Goal: Answer question/provide support: Share knowledge or assist other users

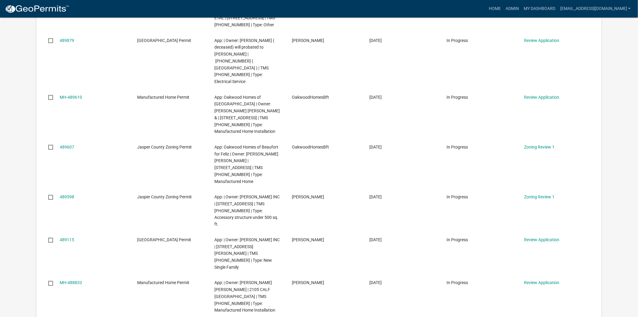
scroll to position [268, 0]
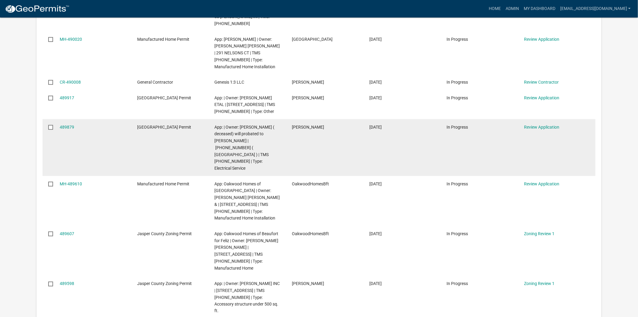
scroll to position [167, 0]
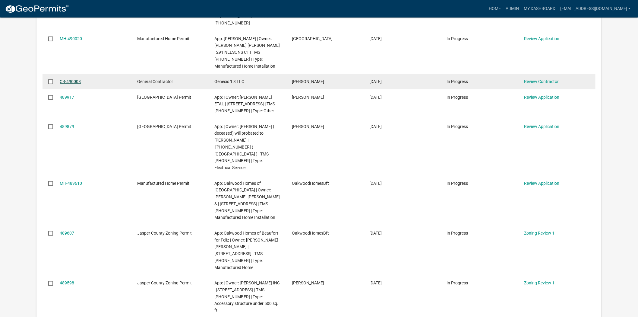
click at [76, 82] on link "CR-490008" at bounding box center [70, 81] width 21 height 5
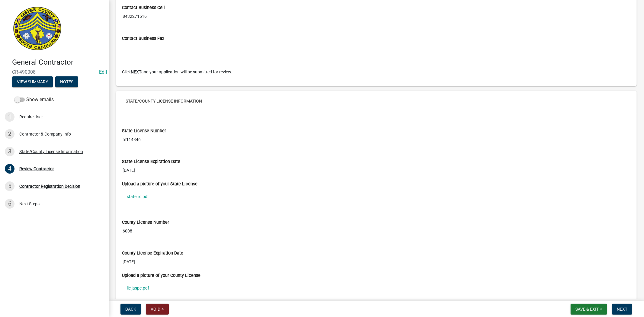
scroll to position [469, 0]
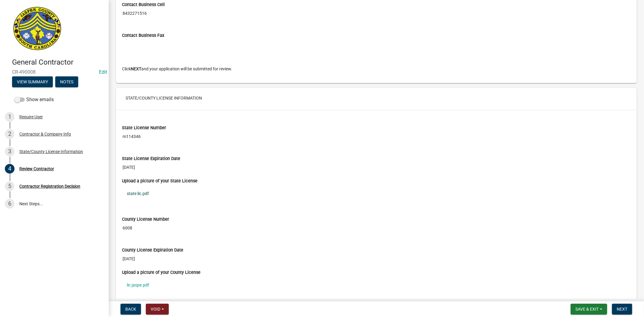
click at [145, 196] on link "state lic.pdf" at bounding box center [376, 193] width 508 height 14
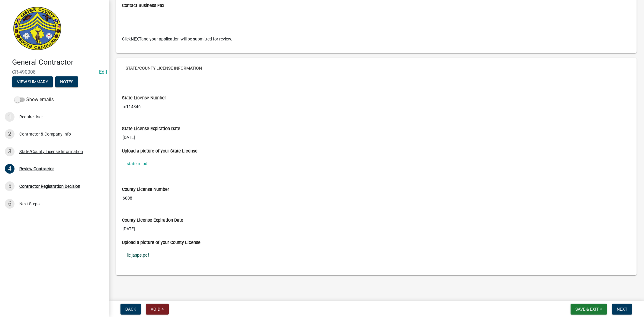
click at [142, 257] on link "lic jaspe.pdf" at bounding box center [376, 255] width 508 height 14
click at [35, 133] on div "Contractor & Company Info" at bounding box center [45, 134] width 52 height 4
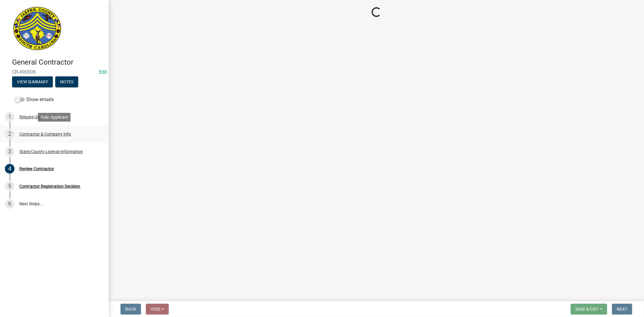
scroll to position [0, 0]
select select "SC"
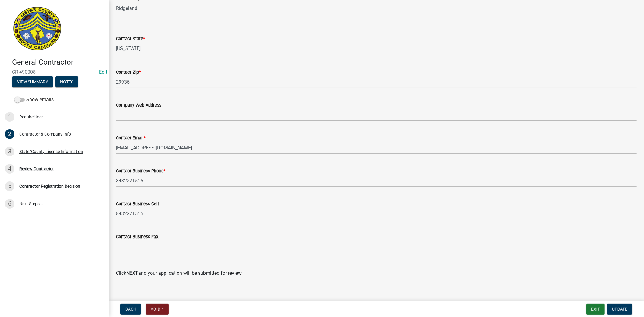
scroll to position [284, 0]
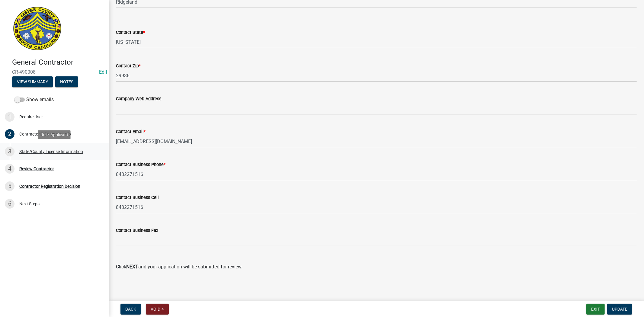
click at [71, 150] on div "State/County License Information" at bounding box center [51, 151] width 64 height 4
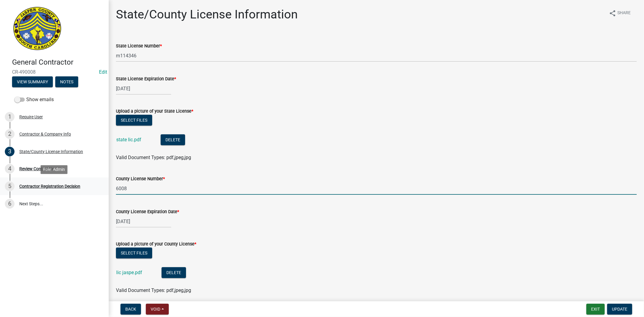
drag, startPoint x: 128, startPoint y: 188, endPoint x: 77, endPoint y: 192, distance: 51.1
click at [77, 192] on div "General Contractor CR-490008 Edit View Summary Notes Show emails 1 Require User…" at bounding box center [322, 158] width 644 height 317
type input "7156"
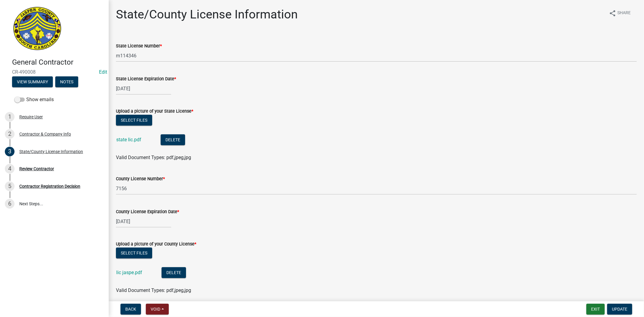
click at [300, 227] on div "04/09/2026" at bounding box center [376, 221] width 520 height 12
select select "4"
select select "2026"
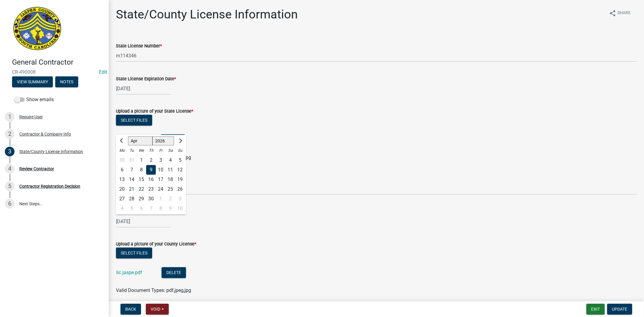
click at [124, 224] on input "04/09/2026" at bounding box center [143, 221] width 55 height 12
click at [152, 196] on div "30" at bounding box center [151, 199] width 10 height 10
type input "04/30/2026"
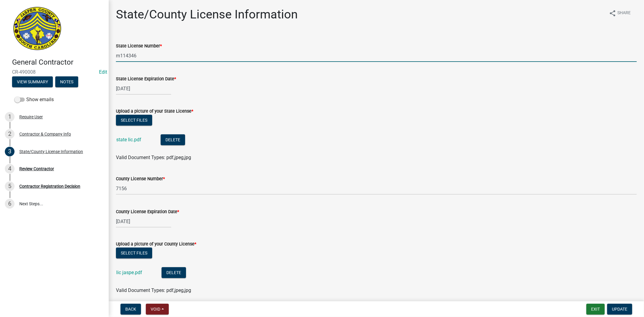
click at [116, 56] on input "m114346" at bounding box center [376, 55] width 520 height 12
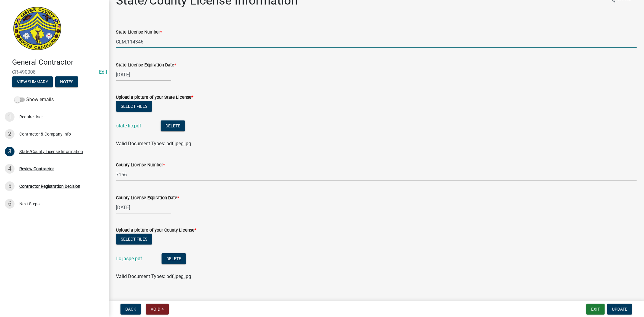
scroll to position [24, 0]
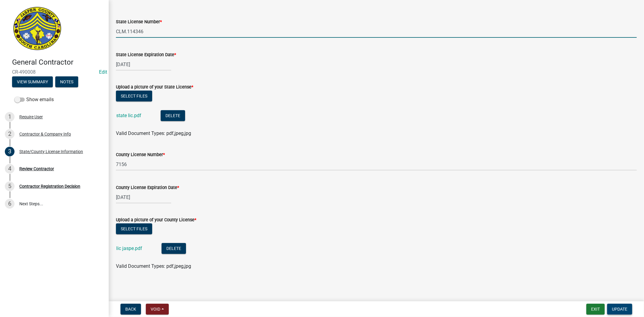
type input "CLM.114346"
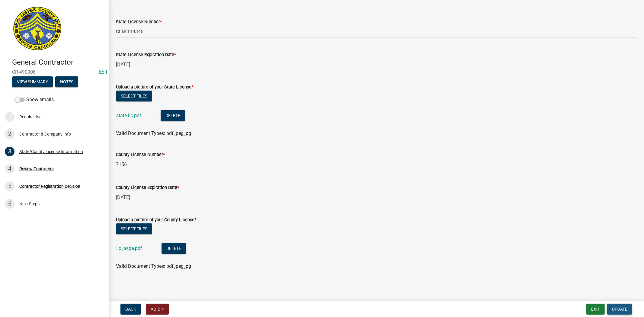
click at [626, 307] on span "Update" at bounding box center [619, 309] width 15 height 5
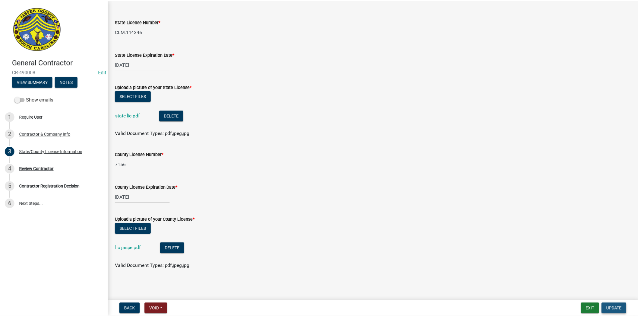
scroll to position [0, 0]
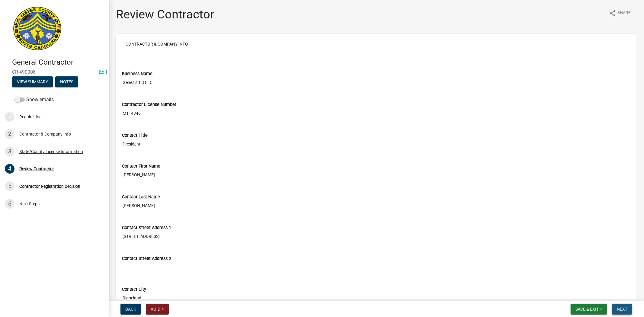
click at [626, 310] on span "Next" at bounding box center [621, 309] width 11 height 5
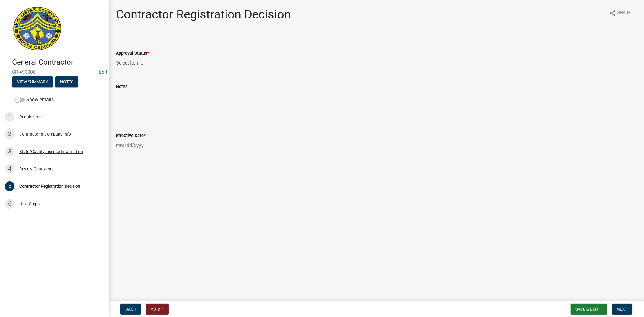
click at [126, 64] on select "Select Item... Approved Denied" at bounding box center [376, 63] width 520 height 12
click at [116, 57] on select "Select Item... Approved Denied" at bounding box center [376, 63] width 520 height 12
select select "4b86b809-39dd-4c68-9f3d-fdb3e7050482"
click at [131, 148] on div at bounding box center [143, 145] width 55 height 12
select select "10"
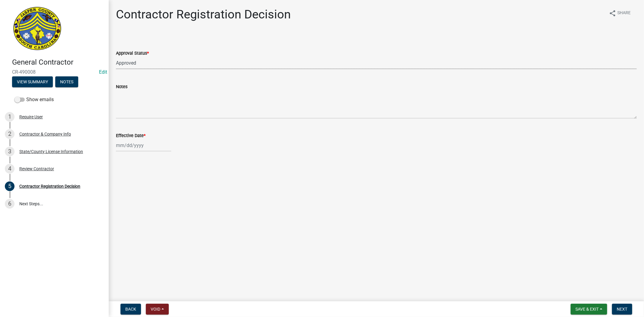
select select "2025"
click at [150, 186] on div "9" at bounding box center [151, 187] width 10 height 10
type input "10/09/2025"
click at [622, 308] on span "Next" at bounding box center [621, 309] width 11 height 5
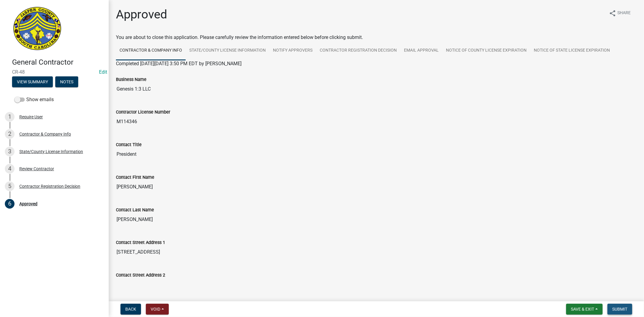
click at [630, 310] on button "Submit" at bounding box center [619, 309] width 25 height 11
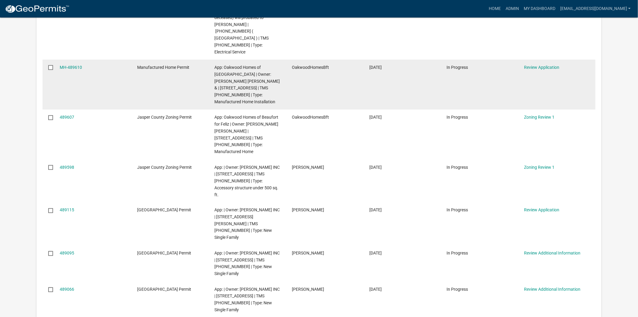
scroll to position [268, 0]
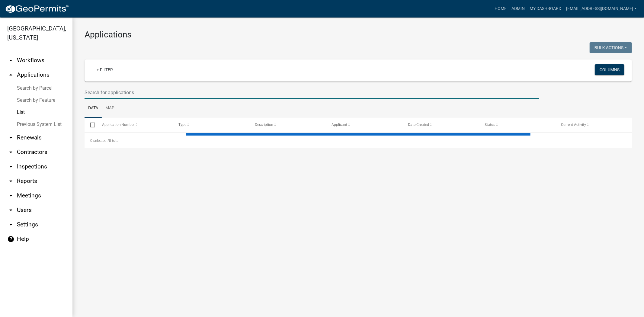
click at [189, 90] on input "text" at bounding box center [311, 92] width 454 height 12
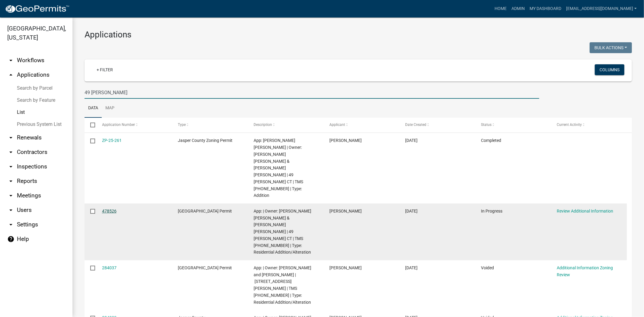
type input "49 LACY"
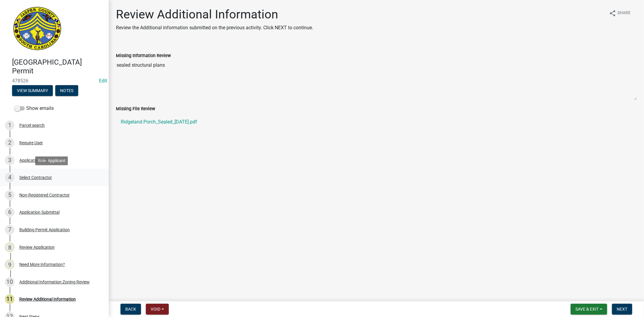
click at [39, 179] on div "Select Contractor" at bounding box center [35, 177] width 33 height 4
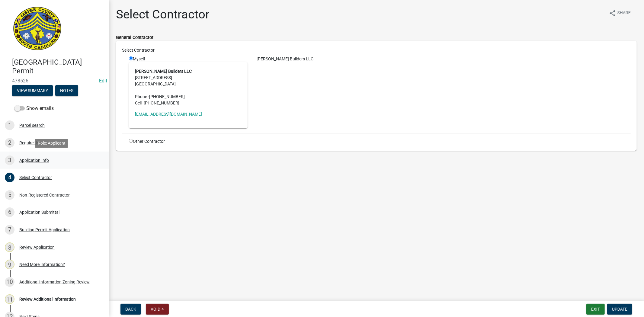
click at [38, 158] on div "Application Info" at bounding box center [34, 160] width 30 height 4
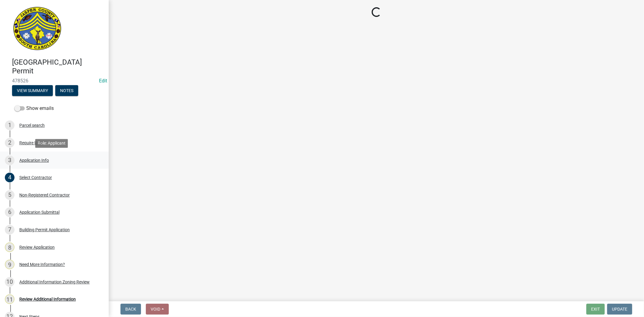
select select "4b7d28f2-ad6d-4146-a007-9cde64d4e27b"
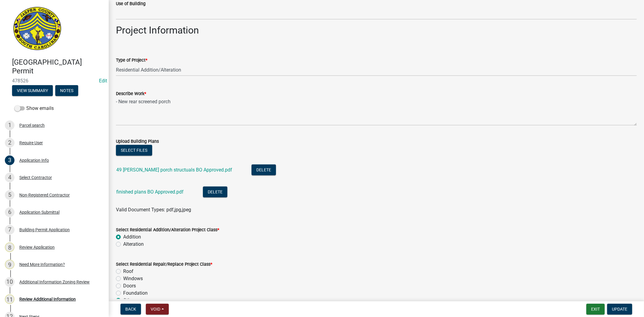
scroll to position [670, 0]
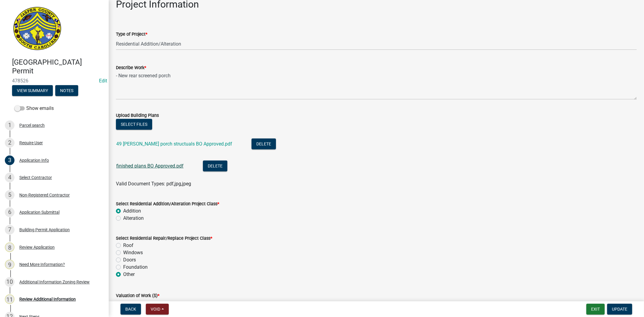
click at [159, 165] on link "finished plans BO Approved.pdf" at bounding box center [149, 166] width 67 height 6
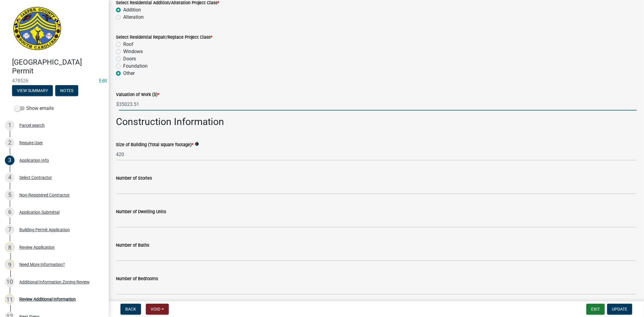
drag, startPoint x: 141, startPoint y: 107, endPoint x: 116, endPoint y: 106, distance: 25.1
click at [116, 106] on div "$ 35023.51" at bounding box center [376, 104] width 520 height 12
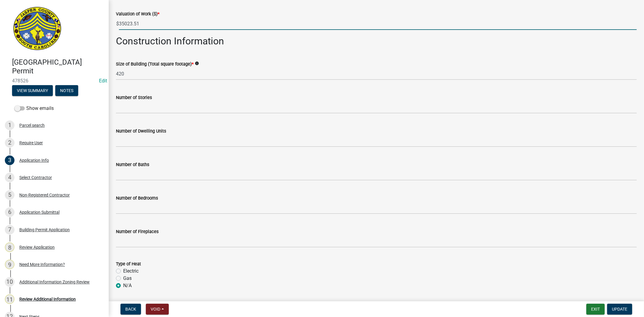
scroll to position [1036, 0]
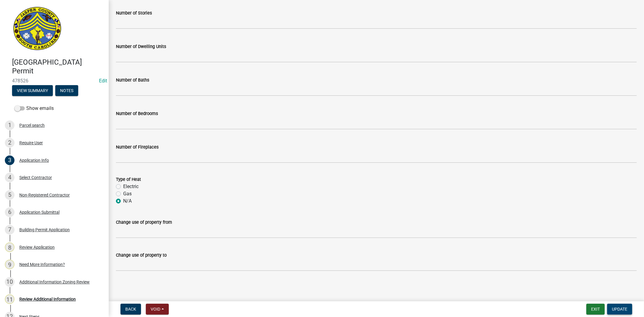
click at [618, 310] on span "Update" at bounding box center [619, 309] width 15 height 5
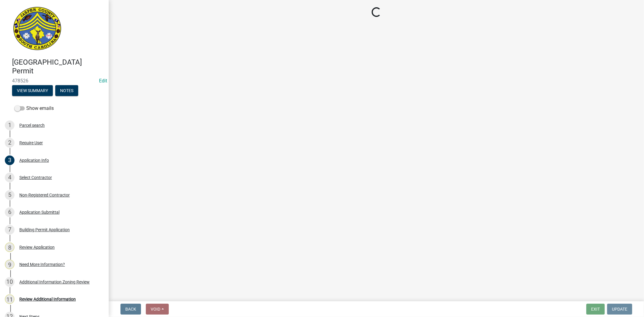
scroll to position [0, 0]
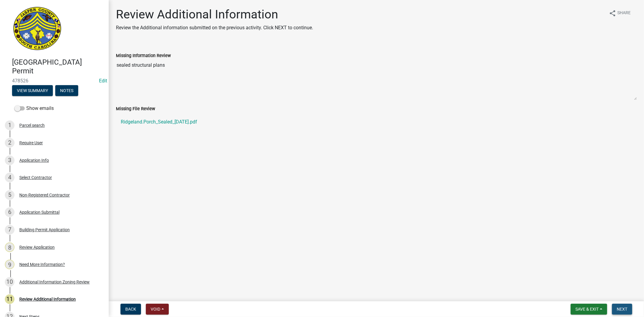
click at [618, 310] on span "Next" at bounding box center [621, 309] width 11 height 5
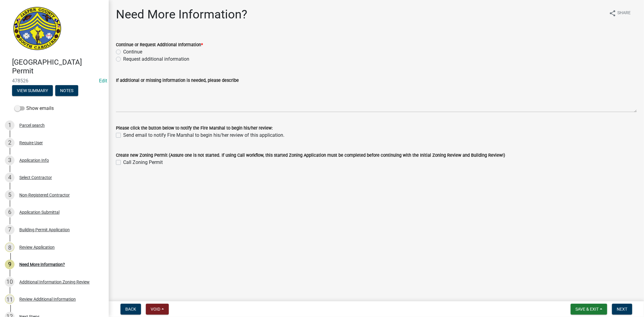
click at [119, 55] on div "Continue" at bounding box center [376, 51] width 520 height 7
click at [119, 54] on div "Continue" at bounding box center [376, 51] width 520 height 7
click at [123, 53] on label "Continue" at bounding box center [132, 51] width 19 height 7
click at [123, 52] on input "Continue" at bounding box center [125, 50] width 4 height 4
radio input "true"
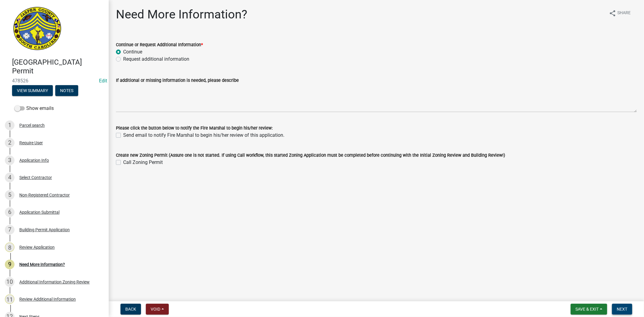
click at [620, 307] on span "Next" at bounding box center [621, 309] width 11 height 5
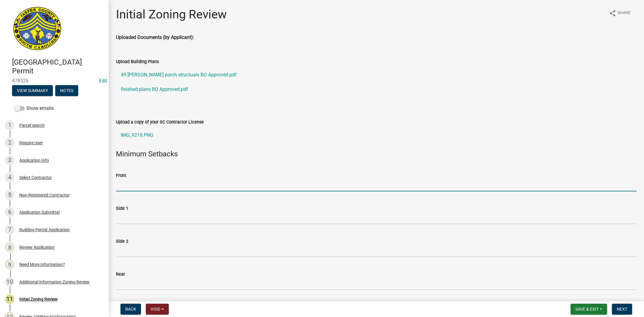
click at [200, 183] on input "Front" at bounding box center [376, 185] width 520 height 12
type input "35"
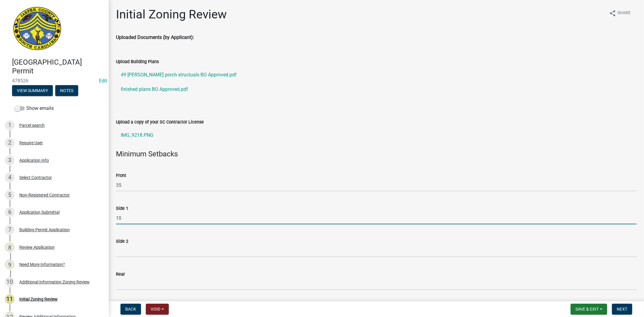
type input "10"
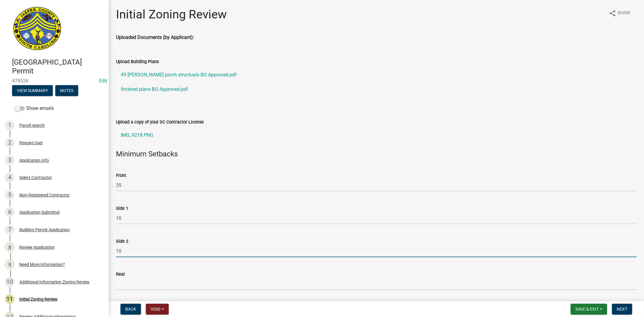
type input "10"
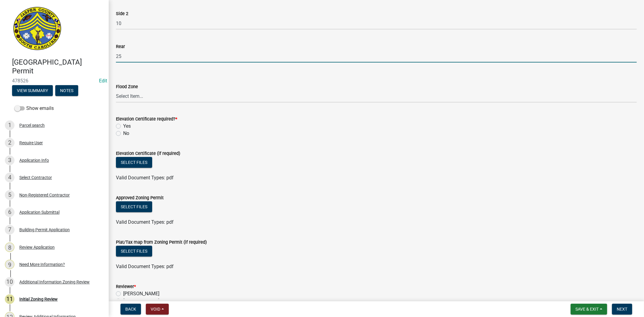
scroll to position [234, 0]
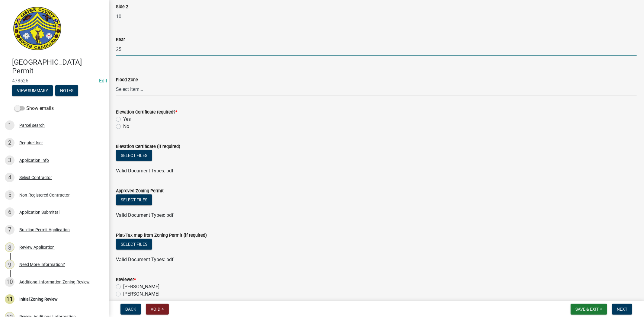
type input "25"
click at [123, 126] on label "No" at bounding box center [126, 126] width 6 height 7
click at [123, 126] on input "No" at bounding box center [125, 125] width 4 height 4
radio input "true"
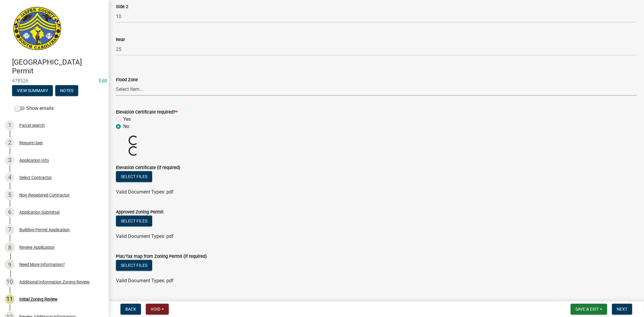
click at [129, 94] on select "Select Item... A AE X Shaded X N/A" at bounding box center [376, 89] width 520 height 12
click at [116, 83] on select "Select Item... A AE X Shaded X N/A" at bounding box center [376, 89] width 520 height 12
select select "61611ad6-14f2-499c-805c-58607f11e2fc"
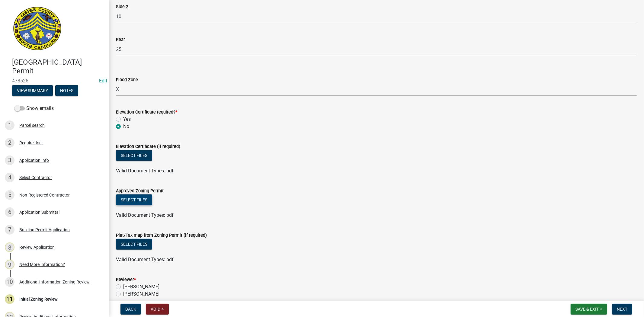
click at [145, 199] on button "Select files" at bounding box center [134, 199] width 36 height 11
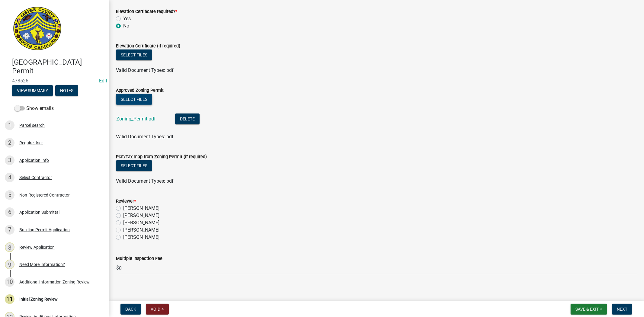
scroll to position [339, 0]
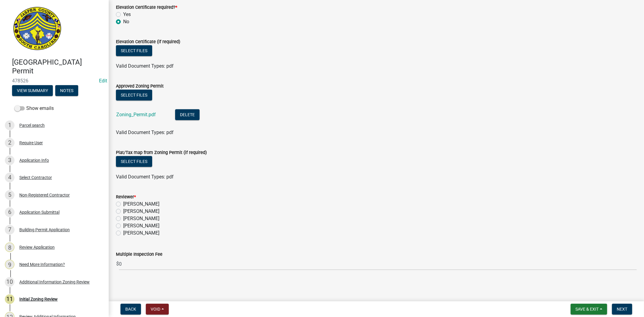
click at [123, 227] on label "Stephanie Oviedo" at bounding box center [141, 225] width 36 height 7
click at [123, 226] on input "Stephanie Oviedo" at bounding box center [125, 224] width 4 height 4
radio input "true"
click at [630, 309] on button "Next" at bounding box center [622, 309] width 20 height 11
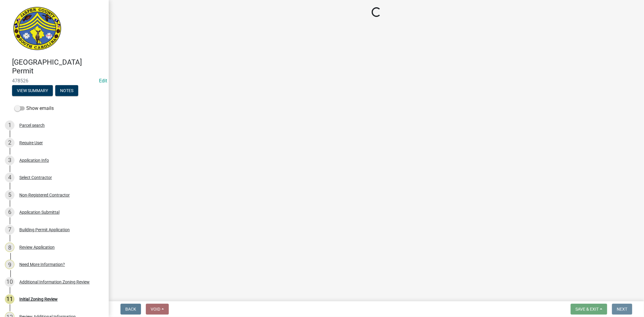
scroll to position [0, 0]
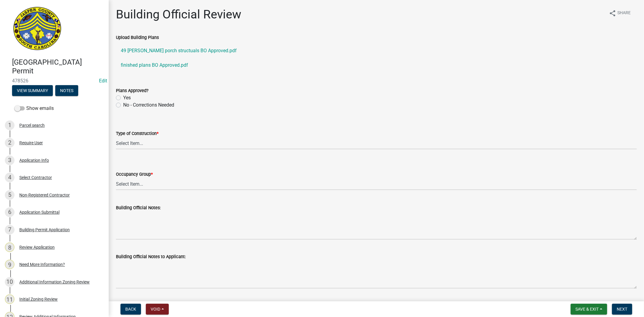
click at [123, 97] on label "Yes" at bounding box center [127, 97] width 8 height 7
click at [123, 97] on input "Yes" at bounding box center [125, 96] width 4 height 4
radio input "true"
click at [128, 144] on select "Select Item... IA IB IIA IIB IIIA IIIB IV VA VB" at bounding box center [376, 143] width 520 height 12
click at [116, 137] on select "Select Item... IA IB IIA IIB IIIA IIIB IV VA VB" at bounding box center [376, 143] width 520 height 12
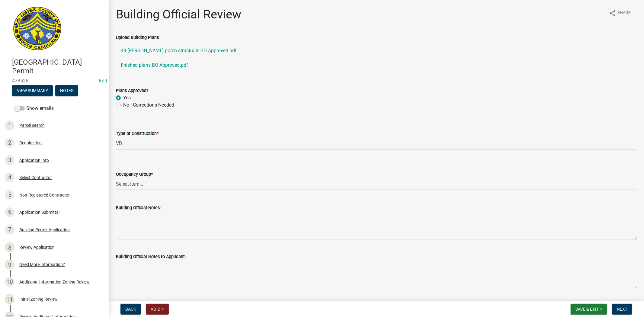
select select "5377c7cd-ae48-4ed2-bc38-366ad0c69dab"
click at [128, 183] on select "Select Item... A-1 A-2 A-3 A-4 B E F-1 F-2 H-1 H-2 H-3 H-4 H-5 I-1 I-2 I-3 I-4 …" at bounding box center [376, 184] width 520 height 12
click at [116, 178] on select "Select Item... A-1 A-2 A-3 A-4 B E F-1 F-2 H-1 H-2 H-3 H-4 H-5 I-1 I-2 I-3 I-4 …" at bounding box center [376, 184] width 520 height 12
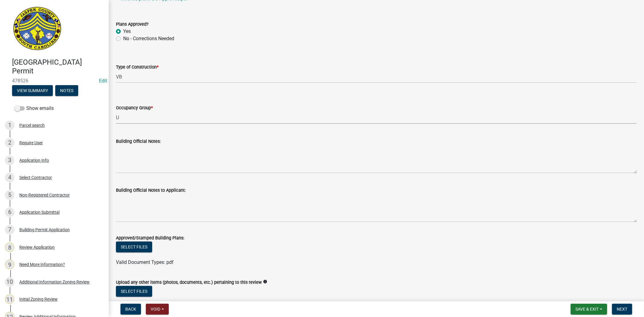
scroll to position [67, 0]
click at [152, 117] on select "Select Item... A-1 A-2 A-3 A-4 B E F-1 F-2 H-1 H-2 H-3 H-4 H-5 I-1 I-2 I-3 I-4 …" at bounding box center [376, 117] width 520 height 12
click at [116, 111] on select "Select Item... A-1 A-2 A-3 A-4 B E F-1 F-2 H-1 H-2 H-3 H-4 H-5 I-1 I-2 I-3 I-4 …" at bounding box center [376, 117] width 520 height 12
select select "a775bd88-bb11-4979-9dc9-57cd65166191"
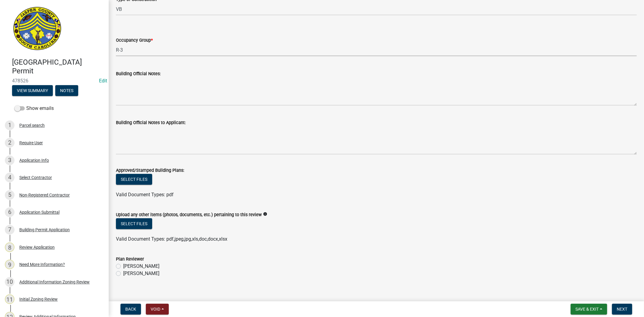
scroll to position [141, 0]
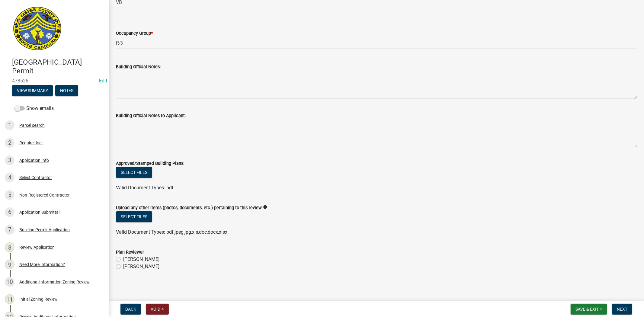
click at [123, 267] on label "Ryan Campbell" at bounding box center [141, 266] width 36 height 7
click at [123, 267] on input "Ryan Campbell" at bounding box center [125, 265] width 4 height 4
radio input "true"
click at [614, 308] on button "Next" at bounding box center [622, 309] width 20 height 11
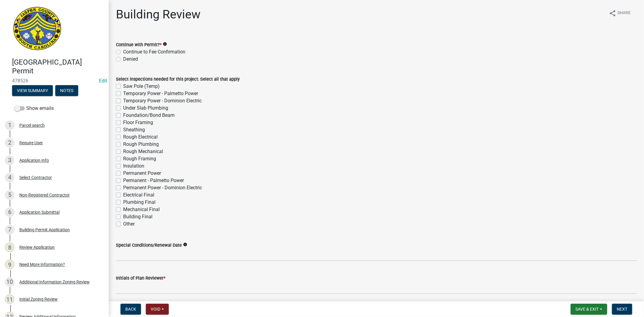
click at [123, 216] on label "Building Final" at bounding box center [137, 216] width 29 height 7
click at [123, 216] on input "Building Final" at bounding box center [125, 215] width 4 height 4
checkbox input "true"
checkbox input "false"
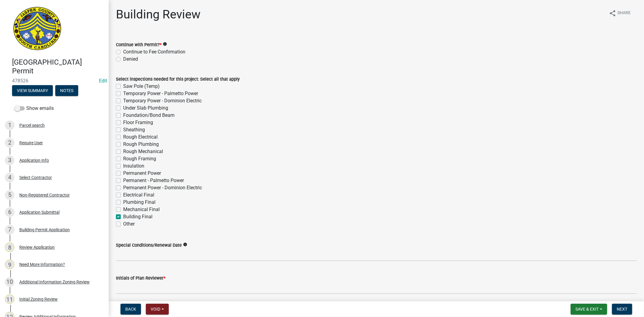
checkbox input "false"
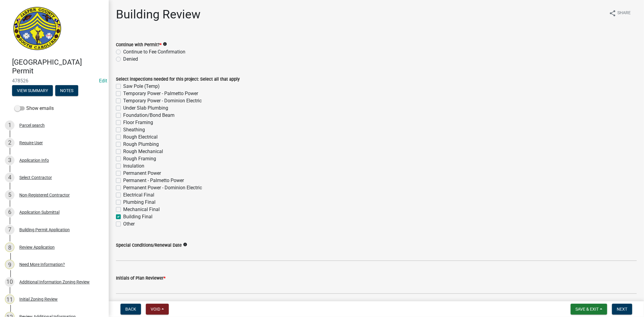
checkbox input "false"
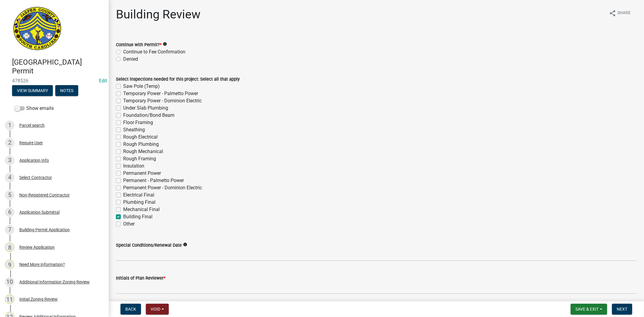
checkbox input "false"
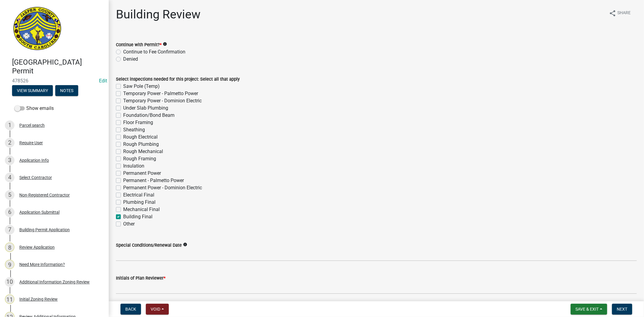
checkbox input "false"
checkbox input "true"
checkbox input "false"
click at [123, 135] on label "Rough Electrical" at bounding box center [140, 136] width 34 height 7
click at [123, 135] on input "Rough Electrical" at bounding box center [125, 135] width 4 height 4
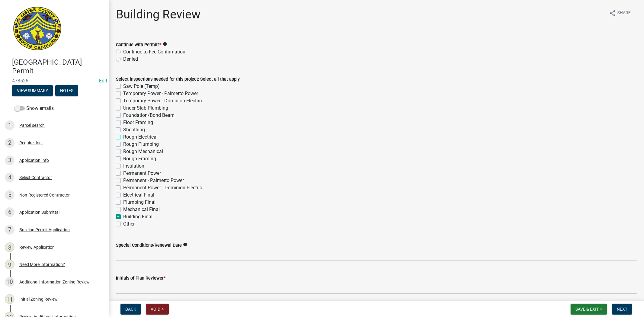
checkbox input "true"
checkbox input "false"
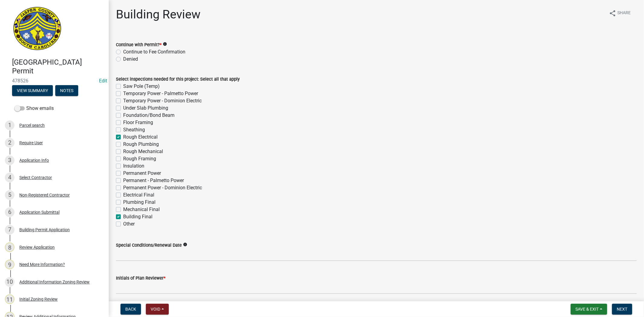
checkbox input "false"
checkbox input "true"
checkbox input "false"
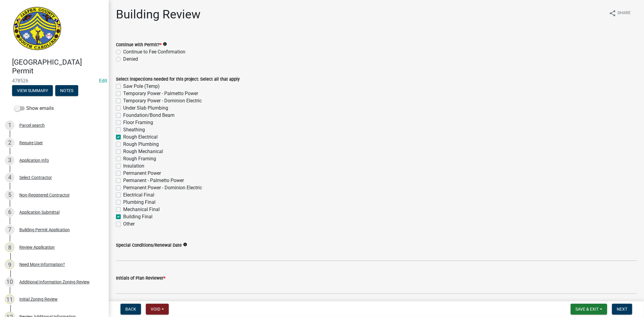
checkbox input "false"
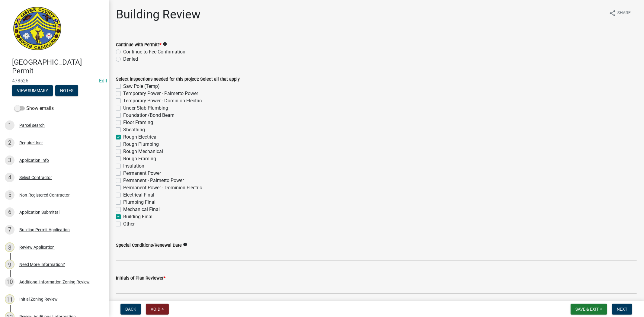
checkbox input "false"
checkbox input "true"
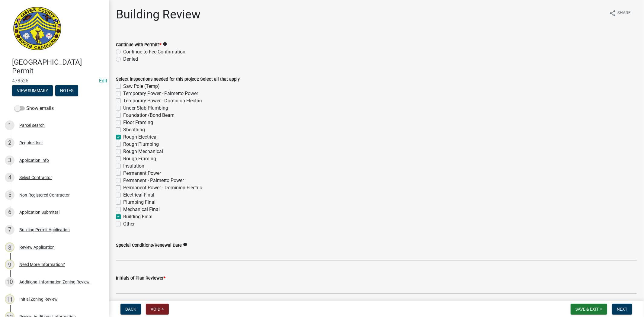
checkbox input "false"
click at [121, 157] on div "Rough Framing" at bounding box center [376, 158] width 520 height 7
click at [121, 159] on div "Rough Framing" at bounding box center [376, 158] width 520 height 7
click at [123, 161] on label "Rough Framing" at bounding box center [139, 158] width 33 height 7
click at [123, 159] on input "Rough Framing" at bounding box center [125, 157] width 4 height 4
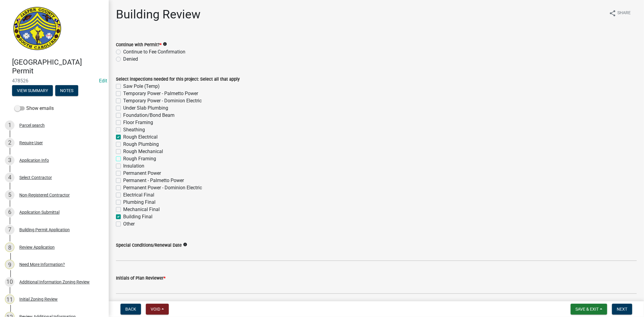
checkbox input "true"
checkbox input "false"
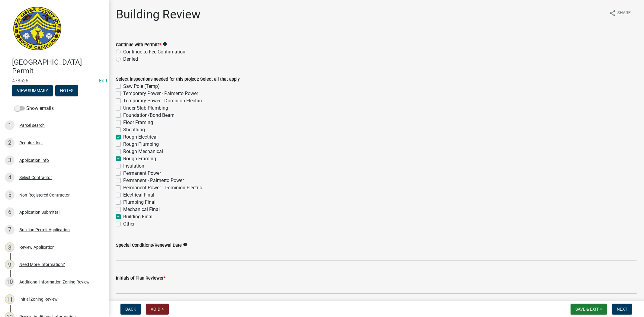
checkbox input "false"
checkbox input "true"
checkbox input "false"
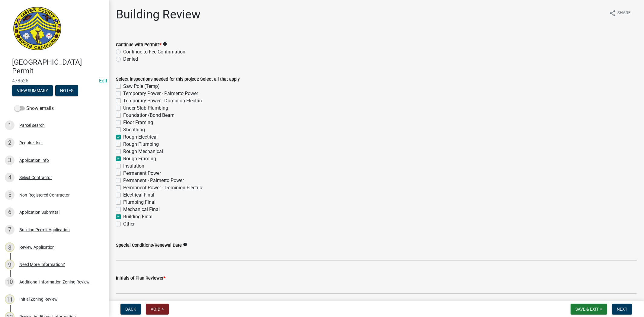
checkbox input "false"
checkbox input "true"
checkbox input "false"
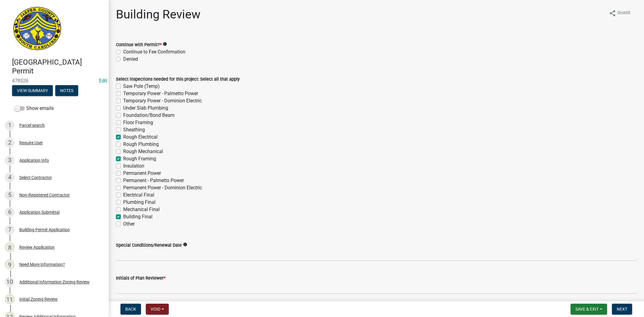
checkbox input "false"
checkbox input "true"
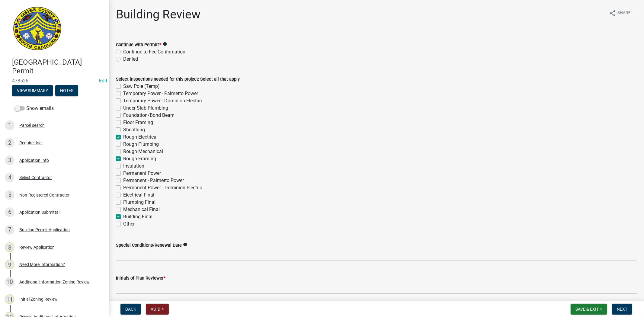
checkbox input "false"
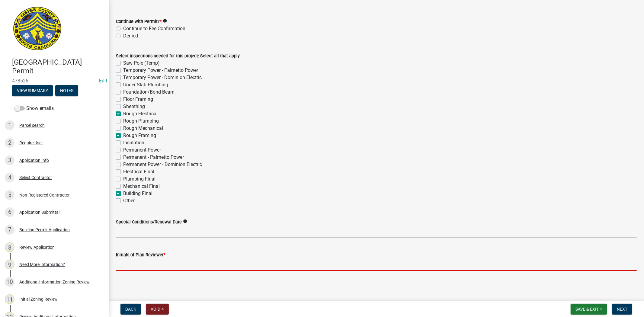
click at [147, 263] on input "Initials of Plan Reviewer *" at bounding box center [376, 264] width 520 height 12
type input "RC"
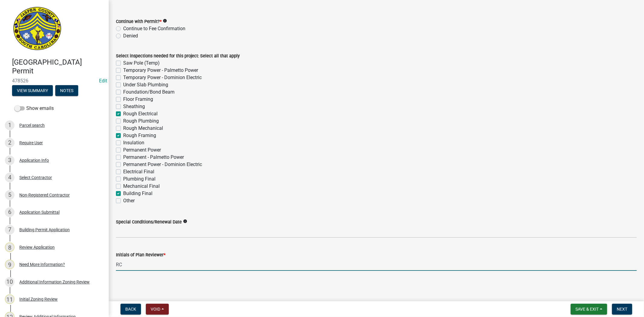
click at [123, 28] on label "Continue to Fee Confirmation" at bounding box center [154, 28] width 62 height 7
click at [123, 28] on input "Continue to Fee Confirmation" at bounding box center [125, 27] width 4 height 4
radio input "true"
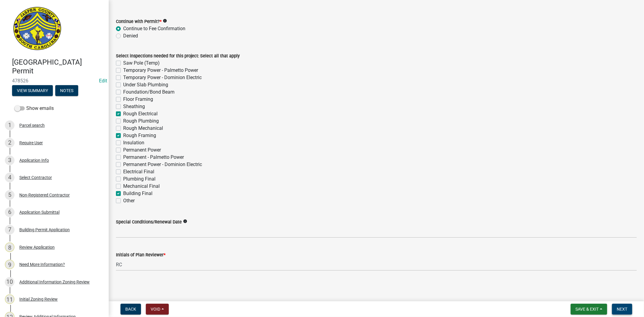
click at [619, 307] on span "Next" at bounding box center [621, 309] width 11 height 5
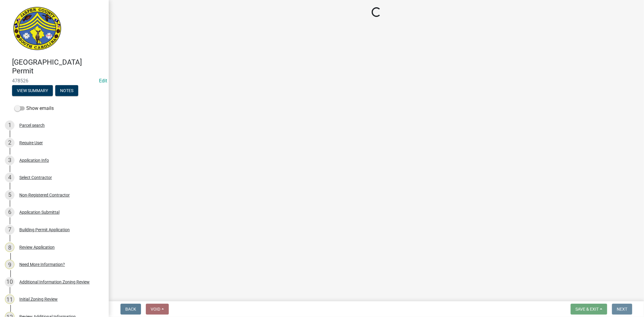
scroll to position [0, 0]
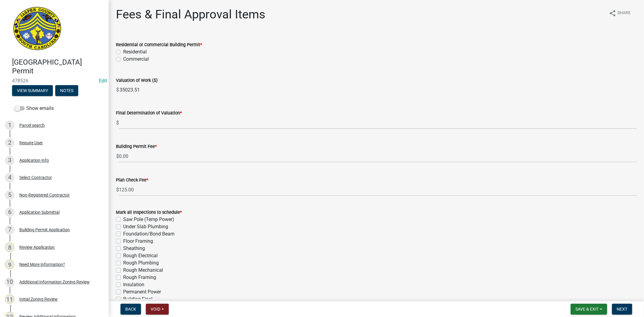
click at [123, 51] on label "Residential" at bounding box center [135, 51] width 24 height 7
click at [123, 51] on input "Residential" at bounding box center [125, 50] width 4 height 4
radio input "true"
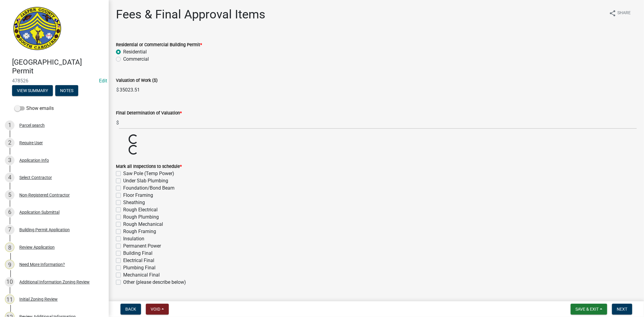
click at [131, 116] on div "Final Determination of Valuation *" at bounding box center [376, 112] width 520 height 7
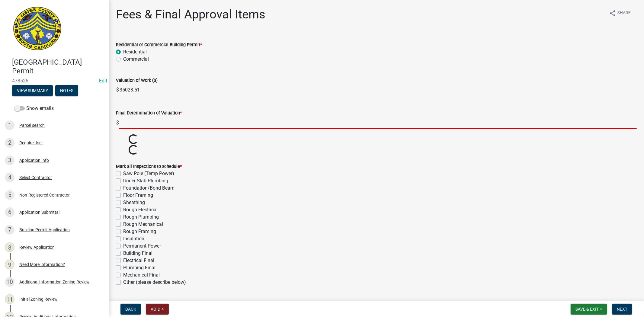
click at [129, 123] on input "text" at bounding box center [377, 122] width 517 height 12
paste input "35023.51"
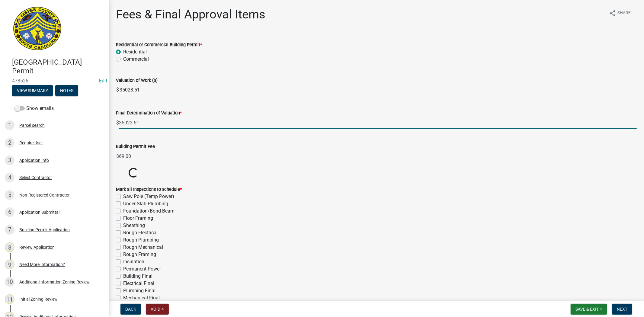
type input "35023.51"
click at [313, 66] on wm-data-entity-input "Residential or Commercial Building Permit * Residential Commercial" at bounding box center [376, 51] width 520 height 34
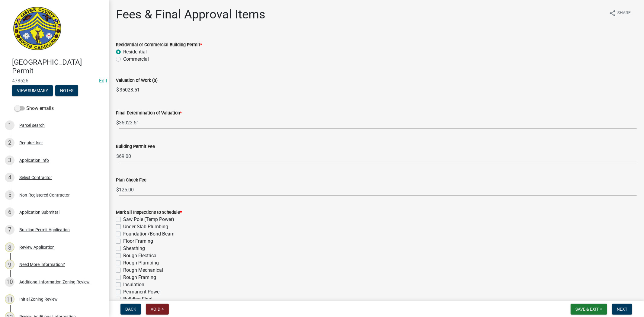
type input "433.00"
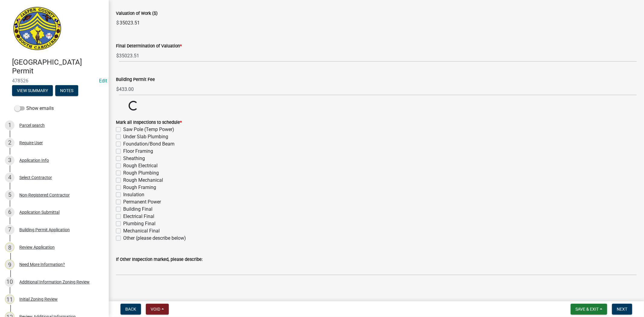
scroll to position [72, 0]
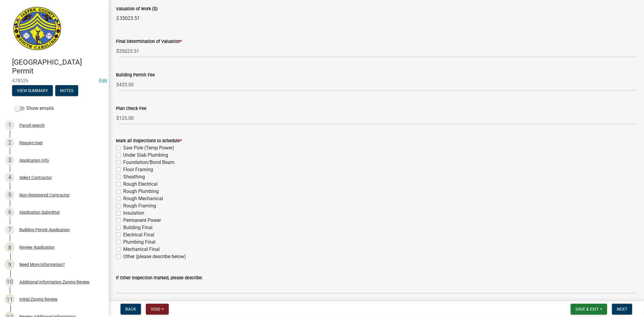
click at [123, 206] on label "Rough Framing" at bounding box center [139, 205] width 33 height 7
click at [123, 206] on input "Rough Framing" at bounding box center [125, 204] width 4 height 4
checkbox input "true"
checkbox input "false"
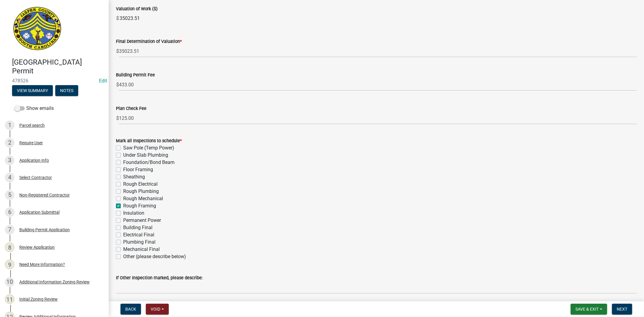
checkbox input "false"
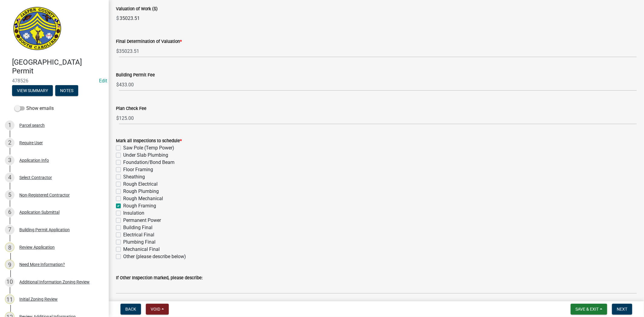
checkbox input "false"
checkbox input "true"
checkbox input "false"
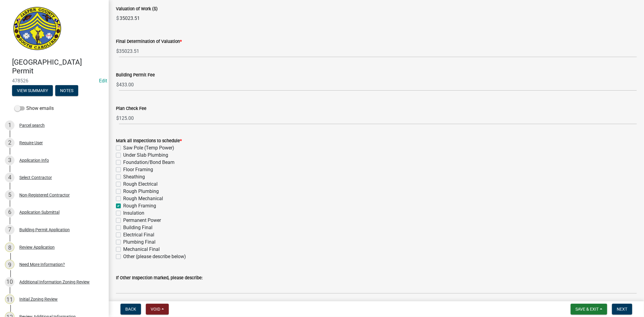
checkbox input "false"
click at [123, 227] on label "Building Final" at bounding box center [137, 227] width 29 height 7
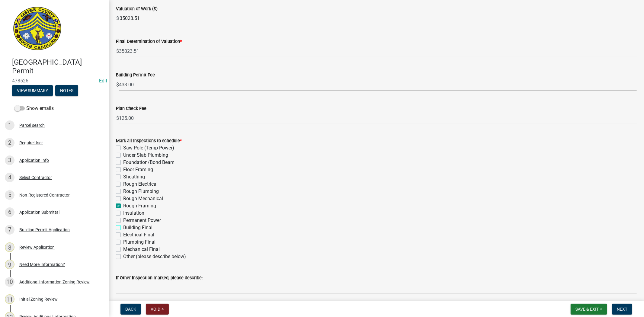
click at [123, 227] on input "Building Final" at bounding box center [125, 226] width 4 height 4
checkbox input "true"
checkbox input "false"
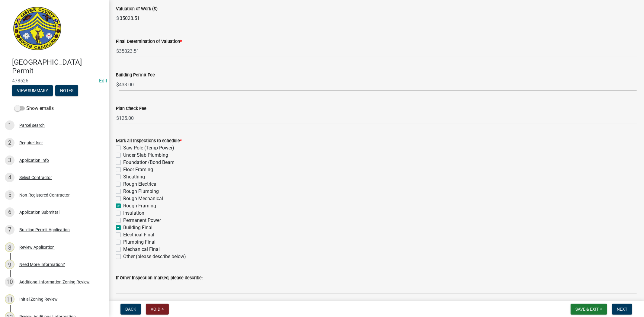
checkbox input "false"
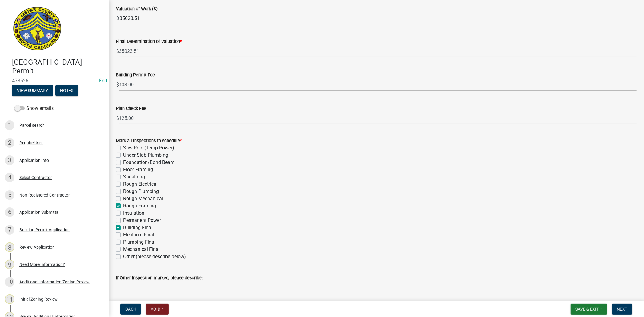
checkbox input "true"
checkbox input "false"
checkbox input "true"
checkbox input "false"
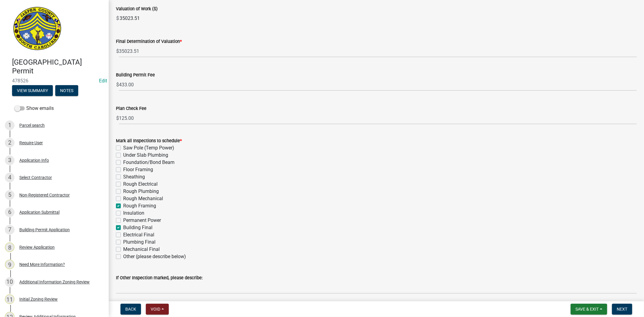
checkbox input "false"
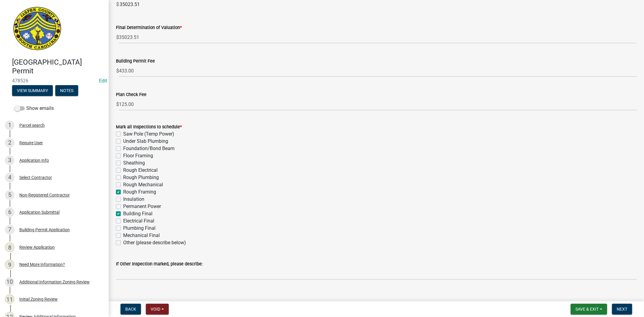
scroll to position [95, 0]
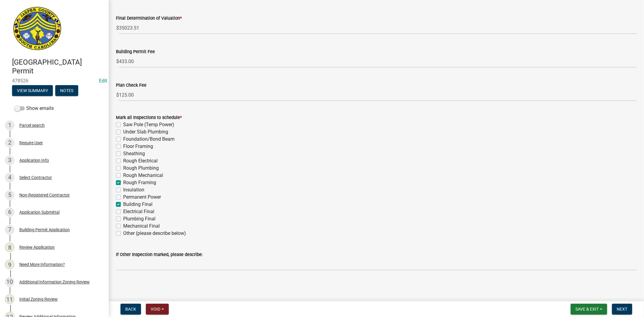
click at [123, 146] on label "Floor Framing" at bounding box center [138, 146] width 30 height 7
click at [123, 146] on input "Floor Framing" at bounding box center [125, 145] width 4 height 4
checkbox input "true"
checkbox input "false"
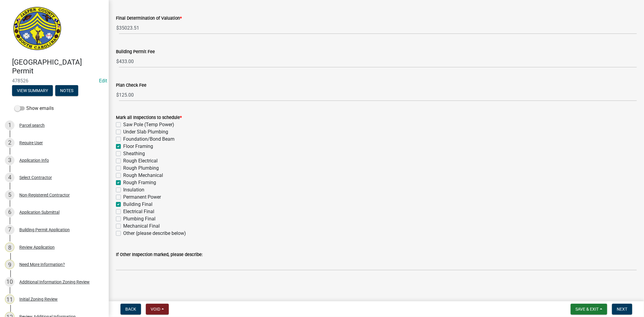
checkbox input "false"
checkbox input "true"
checkbox input "false"
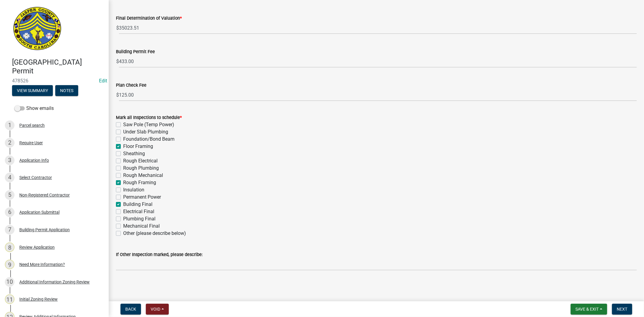
checkbox input "false"
checkbox input "true"
checkbox input "false"
checkbox input "true"
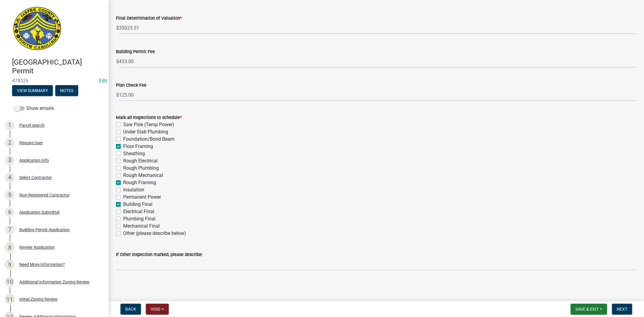
checkbox input "false"
click at [617, 305] on button "Next" at bounding box center [622, 309] width 20 height 11
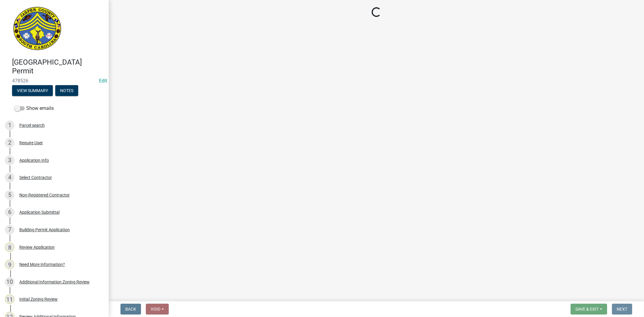
scroll to position [0, 0]
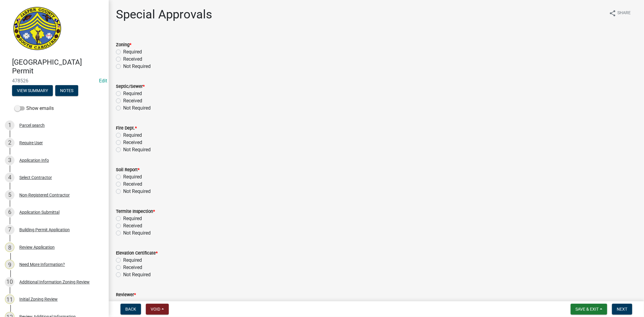
click at [123, 59] on label "Received" at bounding box center [132, 59] width 19 height 7
click at [123, 59] on input "Received" at bounding box center [125, 58] width 4 height 4
radio input "true"
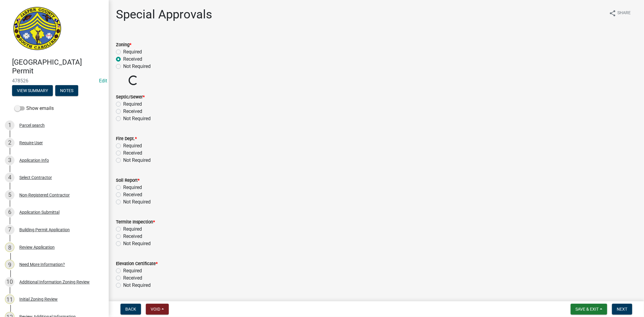
click at [123, 120] on label "Not Required" at bounding box center [136, 118] width 27 height 7
click at [123, 119] on input "Not Required" at bounding box center [125, 117] width 4 height 4
radio input "true"
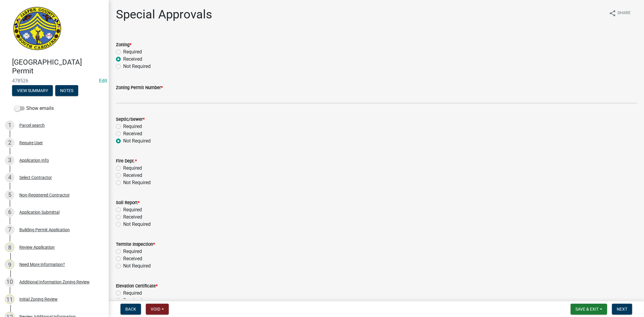
click at [123, 182] on label "Not Required" at bounding box center [136, 182] width 27 height 7
click at [123, 182] on input "Not Required" at bounding box center [125, 181] width 4 height 4
radio input "true"
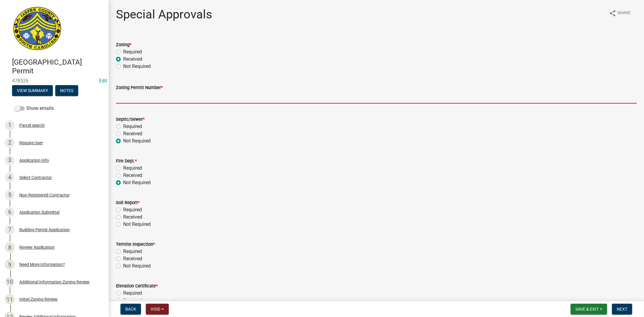
click at [171, 97] on input "Zoning Permit Number *" at bounding box center [376, 97] width 520 height 12
paste input "ZP-25-261"
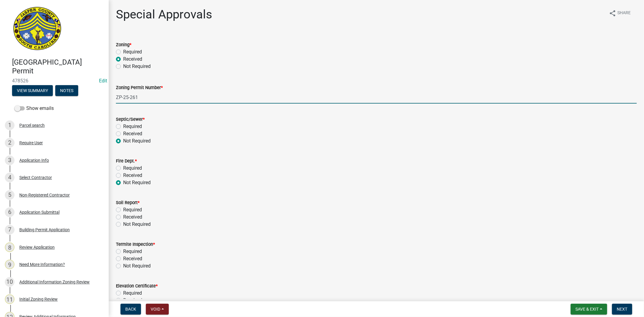
type input "ZP-25-261"
click at [178, 178] on div "Received" at bounding box center [376, 175] width 520 height 7
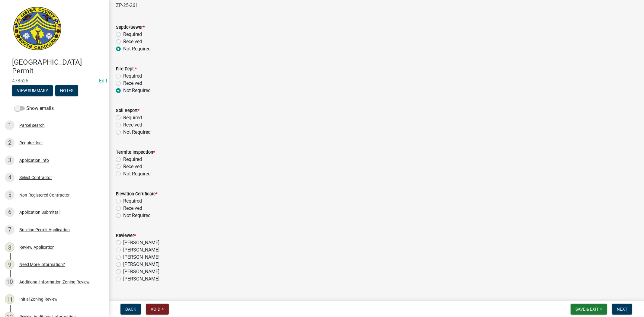
scroll to position [100, 0]
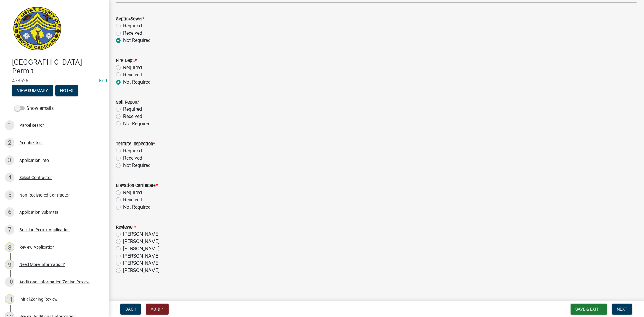
click at [123, 124] on label "Not Required" at bounding box center [136, 123] width 27 height 7
click at [123, 124] on input "Not Required" at bounding box center [125, 122] width 4 height 4
radio input "true"
click at [123, 148] on label "Required" at bounding box center [132, 150] width 19 height 7
click at [123, 148] on input "Required" at bounding box center [125, 149] width 4 height 4
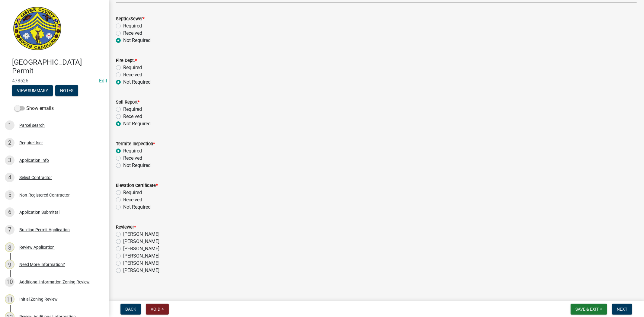
radio input "true"
click at [123, 209] on label "Not Required" at bounding box center [136, 206] width 27 height 7
click at [123, 207] on input "Not Required" at bounding box center [125, 205] width 4 height 4
radio input "true"
click at [123, 250] on label "[PERSON_NAME]" at bounding box center [141, 248] width 36 height 7
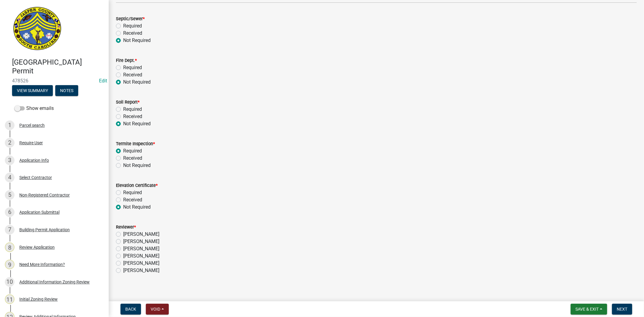
click at [123, 249] on input "[PERSON_NAME]" at bounding box center [125, 247] width 4 height 4
radio input "true"
click at [627, 312] on button "Next" at bounding box center [622, 309] width 20 height 11
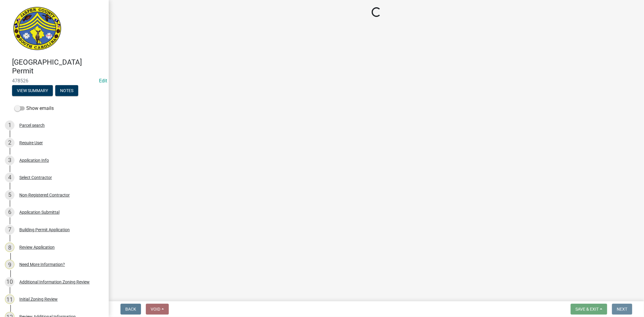
scroll to position [0, 0]
select select "3: 3"
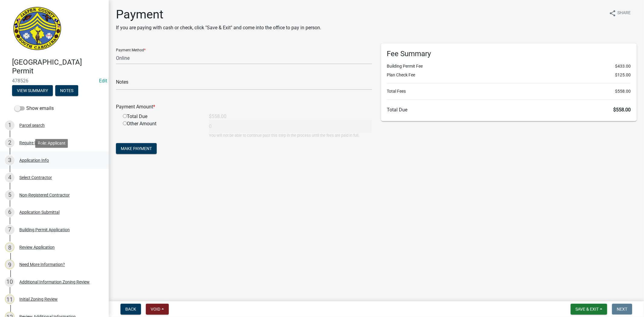
click at [40, 159] on div "Application Info" at bounding box center [34, 160] width 30 height 4
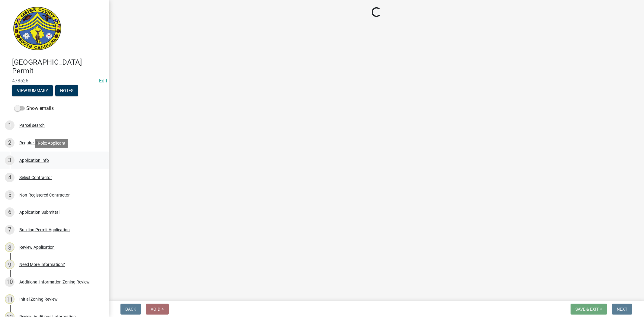
select select "4b7d28f2-ad6d-4146-a007-9cde64d4e27b"
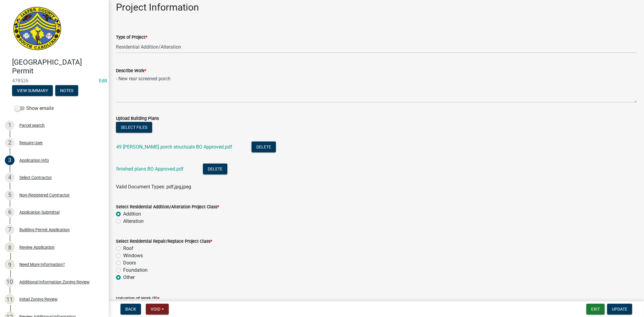
scroll to position [670, 0]
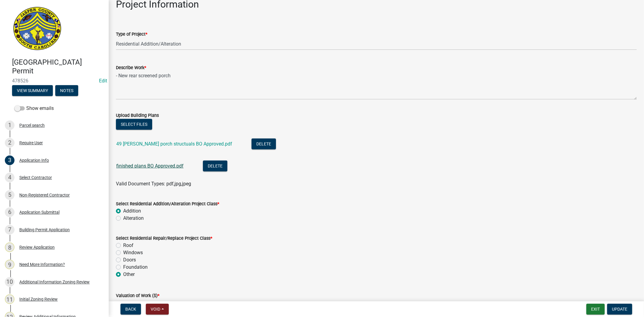
click at [169, 163] on link "finished plans BO Approved.pdf" at bounding box center [149, 166] width 67 height 6
click at [189, 144] on link "49 Lacy Love porch structuals BO Approved.pdf" at bounding box center [174, 144] width 116 height 6
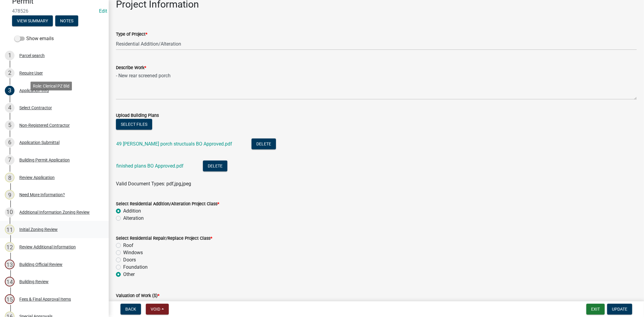
scroll to position [201, 0]
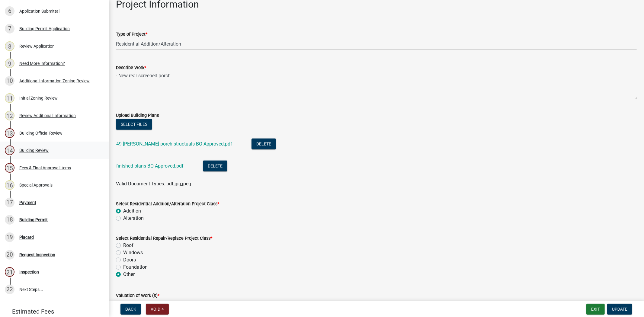
click at [37, 150] on div "Building Review" at bounding box center [33, 150] width 29 height 4
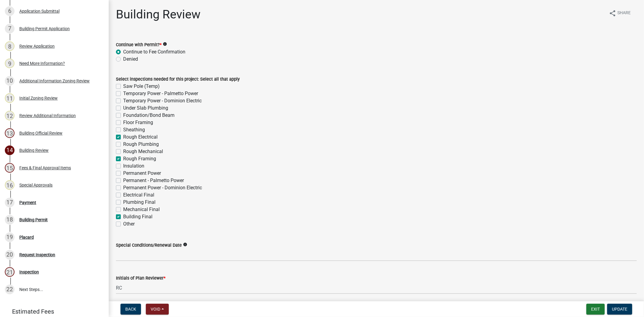
scroll to position [23, 0]
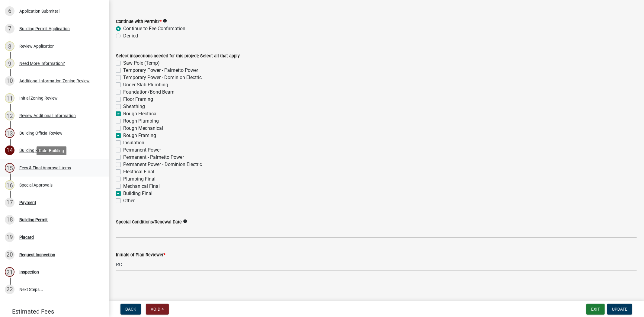
click at [41, 166] on div "Fees & Final Approval Items" at bounding box center [45, 168] width 52 height 4
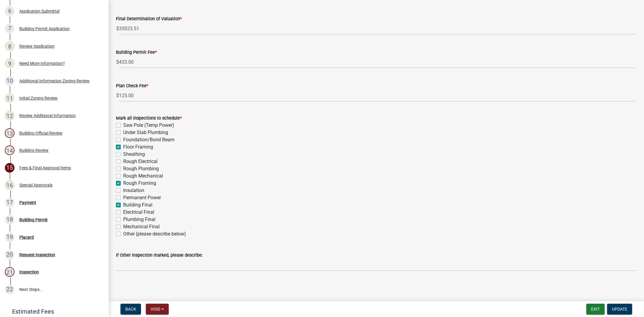
scroll to position [95, 0]
click at [37, 148] on div "Building Review" at bounding box center [33, 150] width 29 height 4
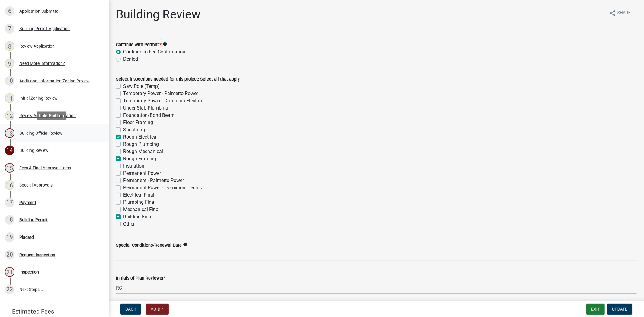
click at [54, 133] on div "Building Official Review" at bounding box center [40, 133] width 43 height 4
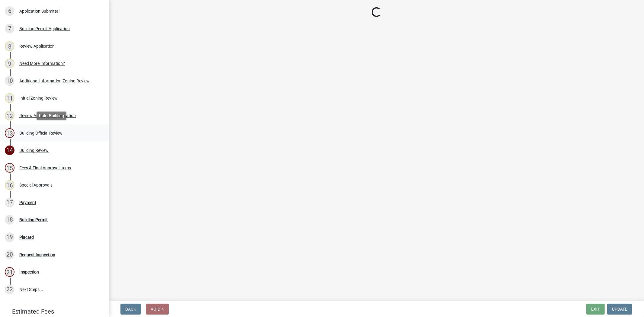
select select "5377c7cd-ae48-4ed2-bc38-366ad0c69dab"
select select "a775bd88-bb11-4979-9dc9-57cd65166191"
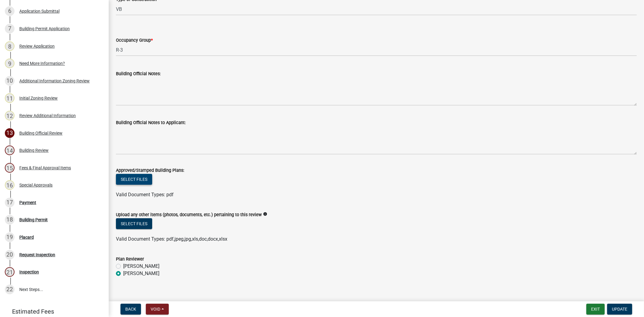
scroll to position [141, 0]
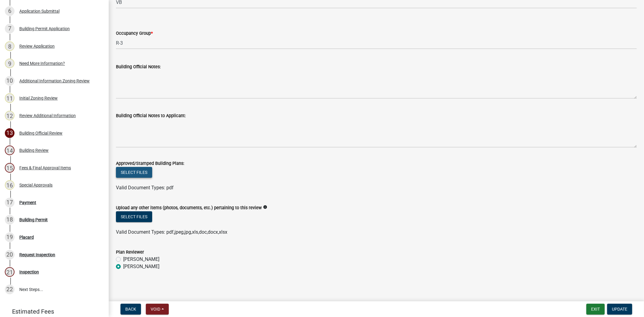
click at [142, 170] on button "Select files" at bounding box center [134, 172] width 36 height 11
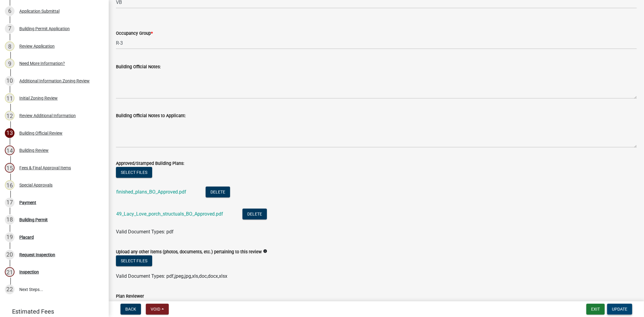
click at [624, 310] on span "Update" at bounding box center [619, 309] width 15 height 5
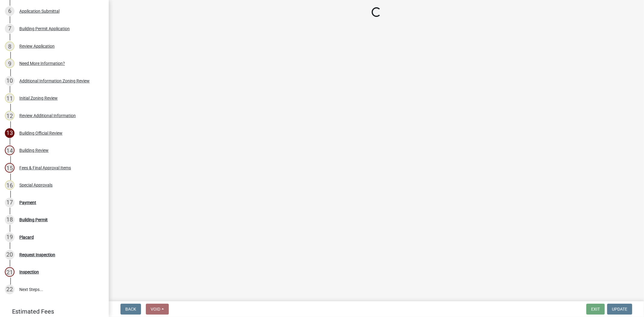
select select "3: 3"
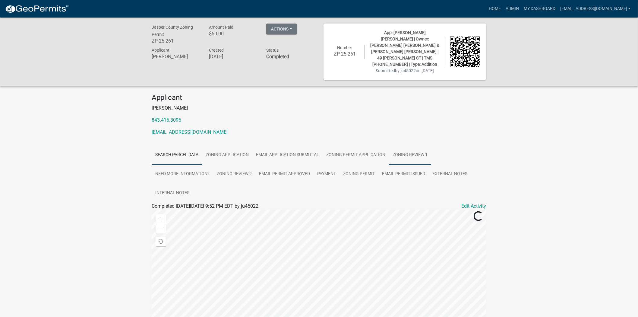
click at [401, 146] on link "Zoning Review 1" at bounding box center [410, 154] width 42 height 19
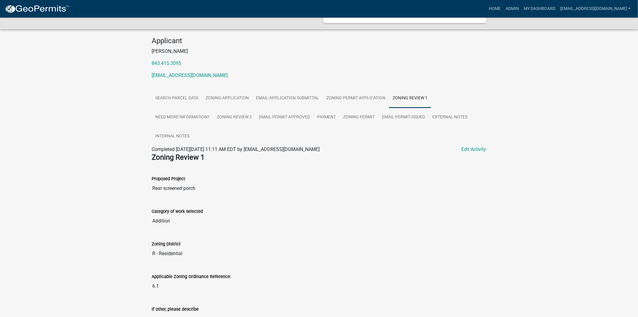
scroll to position [51, 0]
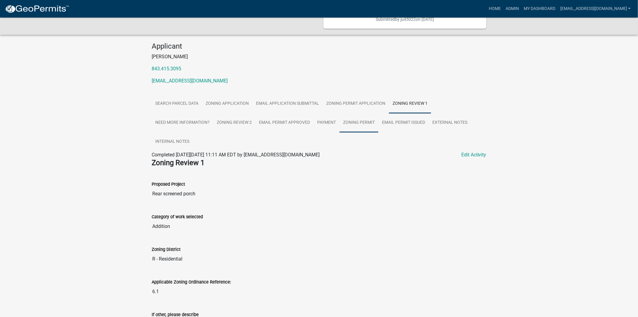
click at [356, 117] on link "Zoning Permit" at bounding box center [359, 122] width 39 height 19
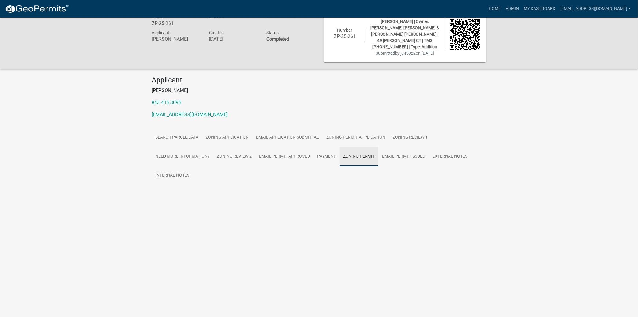
scroll to position [18, 0]
click at [175, 193] on link "Zoning Permit" at bounding box center [167, 196] width 30 height 6
drag, startPoint x: 181, startPoint y: 24, endPoint x: 145, endPoint y: 21, distance: 36.3
click at [145, 21] on div "Jasper County Zoning Permit ZP-25-261 Amount Paid $50.00 Actions View receipt P…" at bounding box center [319, 34] width 638 height 68
copy h6 "ZP-25-261"
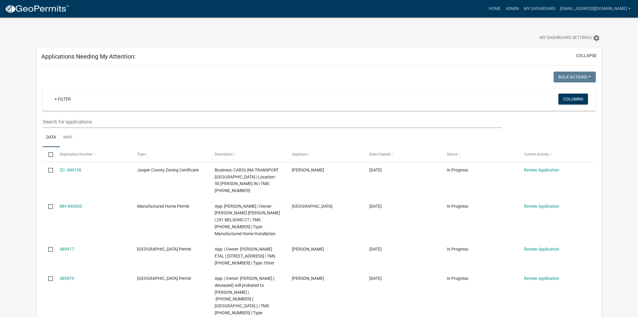
scroll to position [268, 0]
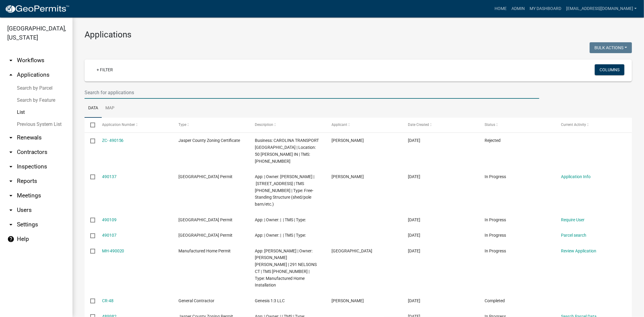
click at [221, 93] on input "text" at bounding box center [311, 92] width 454 height 12
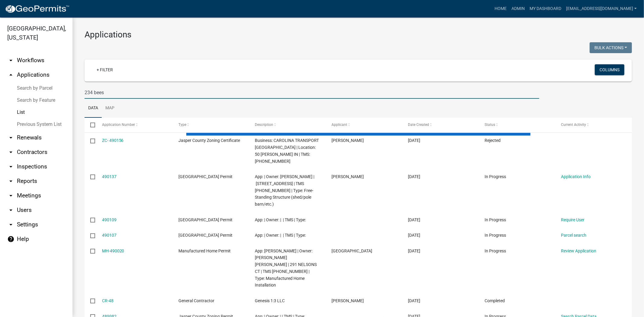
type input "234 bees"
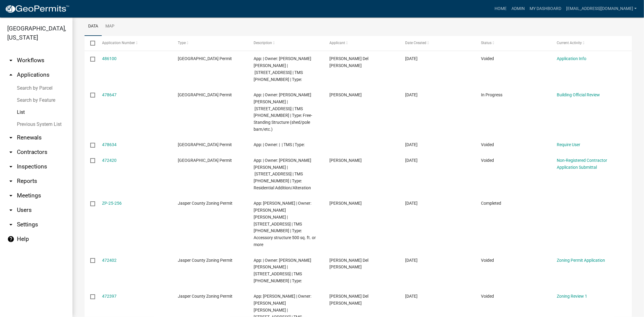
scroll to position [100, 0]
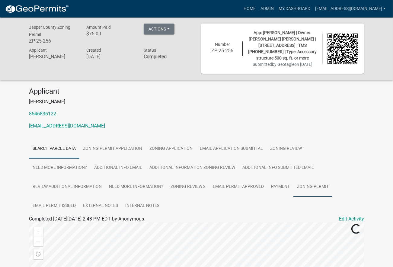
click at [303, 185] on link "Zoning Permit" at bounding box center [312, 186] width 39 height 19
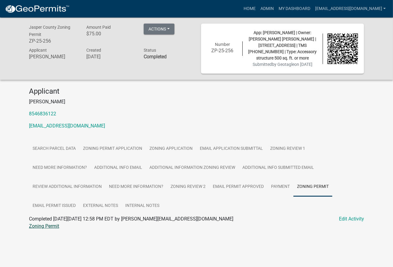
click at [55, 229] on link "Zoning Permit" at bounding box center [44, 226] width 30 height 6
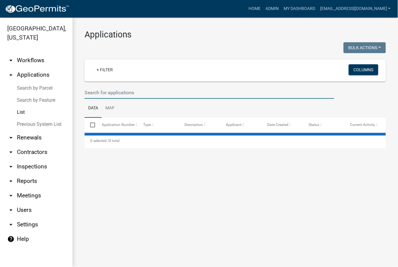
click at [121, 96] on input "text" at bounding box center [209, 92] width 250 height 12
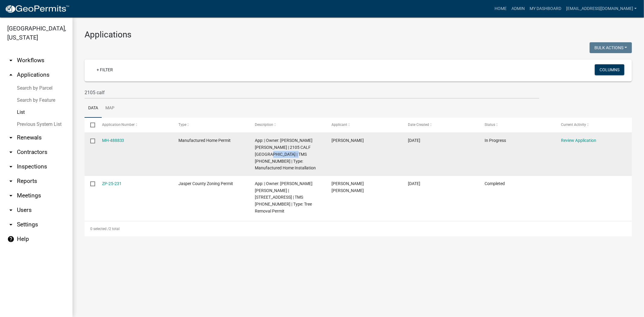
drag, startPoint x: 292, startPoint y: 154, endPoint x: 264, endPoint y: 155, distance: 27.5
click at [264, 155] on span "App: | Owner: JUAN JOSE PENA RIVAS | 2105 CALF PEN BAY | TMS 020-00-03-086 | Ty…" at bounding box center [285, 154] width 61 height 32
copy span "[PHONE_NUMBER]"
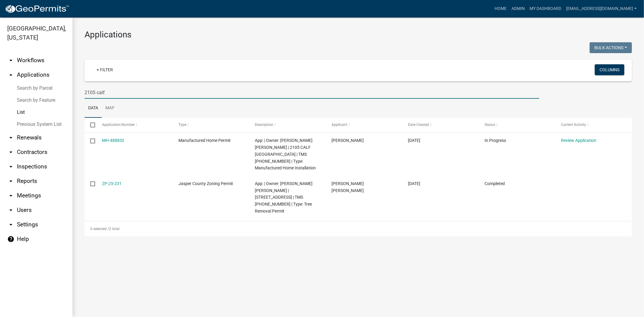
drag, startPoint x: 126, startPoint y: 89, endPoint x: 53, endPoint y: 92, distance: 73.4
click at [53, 92] on div "Jasper County, South Carolina arrow_drop_down Workflows List arrow_drop_up Appl…" at bounding box center [322, 167] width 644 height 299
paste input "[PHONE_NUMBER]"
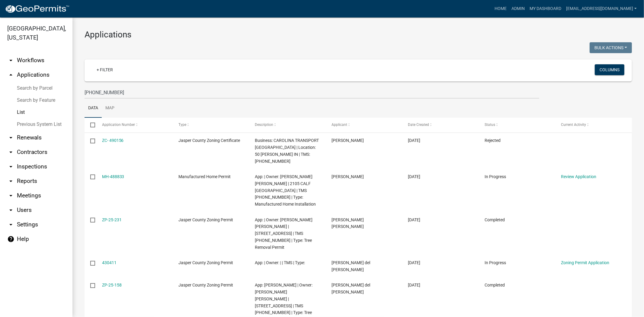
click at [397, 48] on div "Bulk Actions Void Expire Lock Withdraw" at bounding box center [497, 48] width 278 height 12
drag, startPoint x: 124, startPoint y: 92, endPoint x: 37, endPoint y: 97, distance: 86.7
click at [39, 98] on div "Jasper County, South Carolina arrow_drop_down Workflows List arrow_drop_up Appl…" at bounding box center [322, 167] width 644 height 299
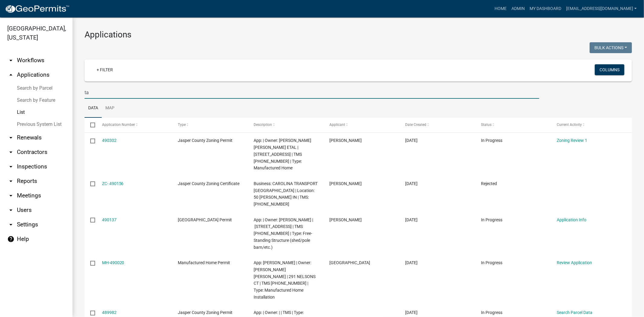
click at [97, 93] on input "ta" at bounding box center [311, 92] width 454 height 12
type input "tah"
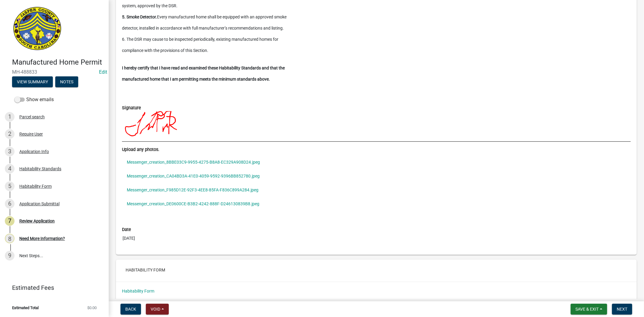
scroll to position [1408, 0]
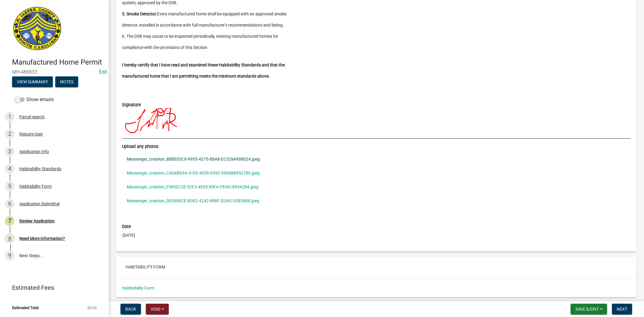
click at [202, 156] on link "Messenger_creation_8BBE03C9-9955-4275-B8A8-EC329A908D24.jpeg" at bounding box center [376, 159] width 508 height 14
click at [252, 176] on link "Messenger_creation_CA04BD3A-41E0-4059-9592-9396BB852780.jpeg" at bounding box center [376, 173] width 508 height 14
click at [248, 188] on link "Messenger_creation_F985D12E-92F3-4EE8-85FA-F836C899A284.jpeg" at bounding box center [376, 187] width 508 height 14
click at [249, 203] on link "Messenger_creation_DE0600CE-B3B2-4242-888F-D246130839B8.jpeg" at bounding box center [376, 201] width 508 height 14
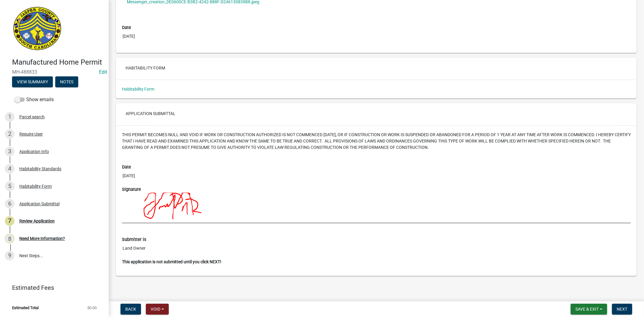
scroll to position [1607, 0]
click at [38, 151] on div "Application Info" at bounding box center [34, 151] width 30 height 4
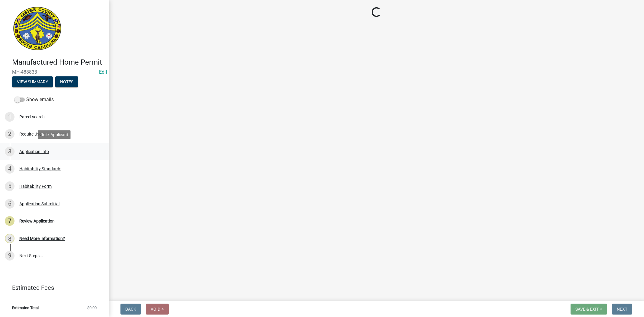
scroll to position [0, 0]
select select "00748aa1-56c2-4786-b7ff-9b3cb1d8d455"
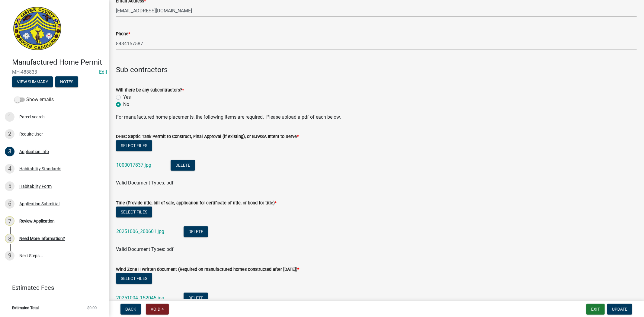
scroll to position [1408, 0]
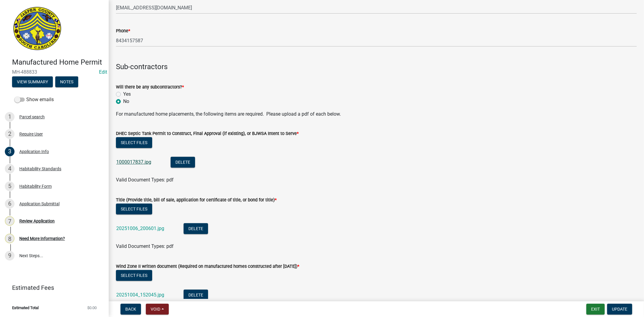
click at [130, 159] on link "1000017837.jpg" at bounding box center [133, 162] width 35 height 6
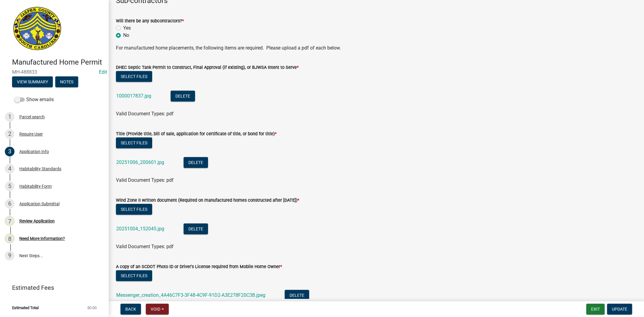
scroll to position [1475, 0]
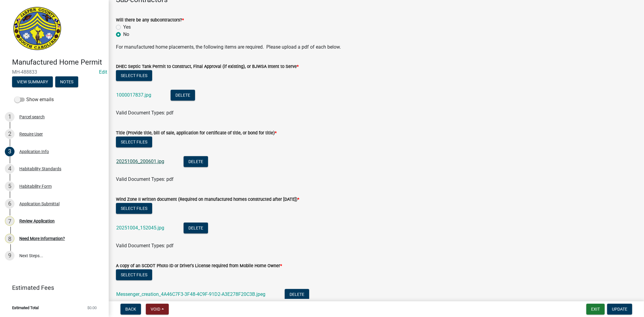
click at [154, 160] on link "20251006_200601.jpg" at bounding box center [140, 161] width 48 height 6
click at [151, 228] on link "20251004_152045.jpg" at bounding box center [140, 228] width 48 height 6
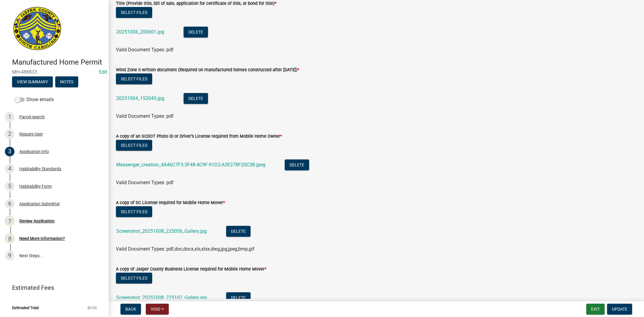
scroll to position [1609, 0]
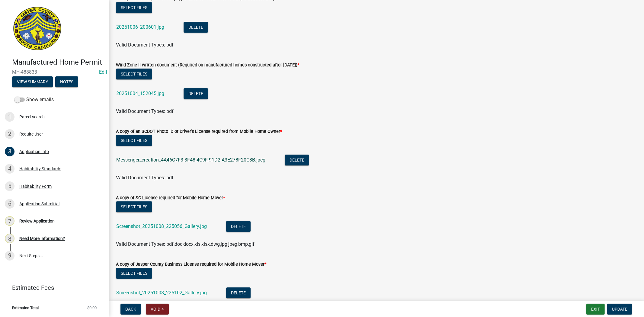
click at [178, 157] on link "Messenger_creation_4A46C7F3-3F48-4C9F-91D2-A3E278F20C3B.jpeg" at bounding box center [190, 160] width 149 height 6
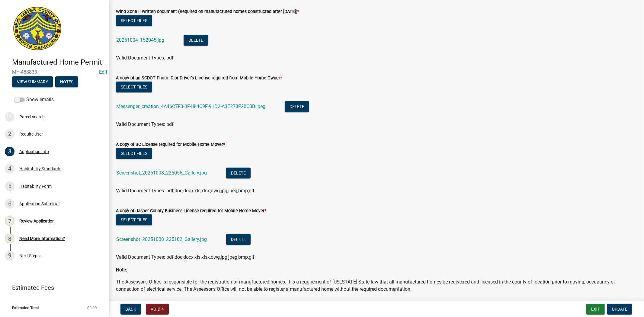
scroll to position [1676, 0]
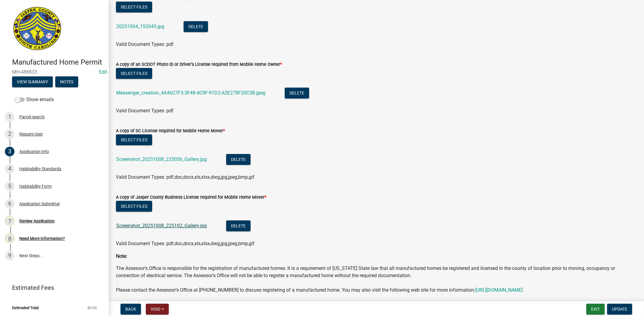
click at [195, 224] on link "Screenshot_20251008_225102_Gallery.jpg" at bounding box center [161, 226] width 91 height 6
click at [187, 158] on link "Screenshot_20251008_225056_Gallery.jpg" at bounding box center [161, 159] width 91 height 6
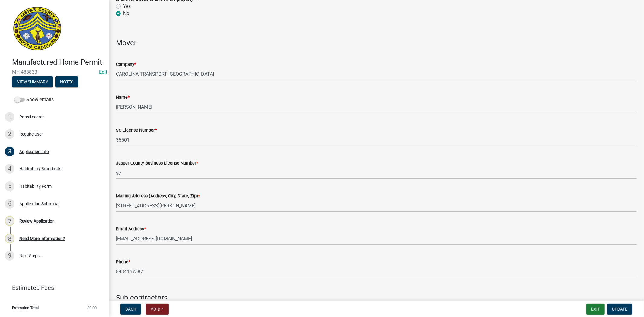
scroll to position [1170, 0]
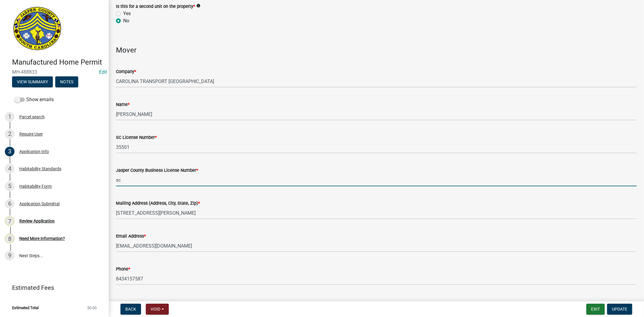
drag, startPoint x: 133, startPoint y: 180, endPoint x: 114, endPoint y: 186, distance: 20.1
type input "7822"
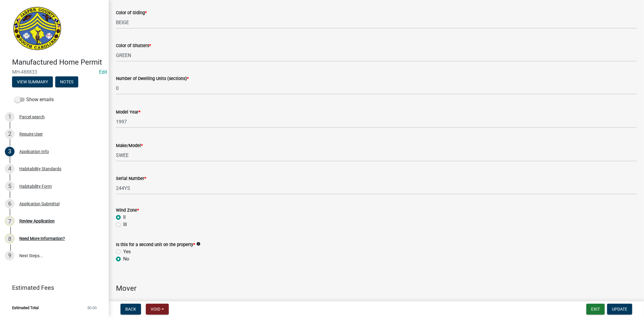
scroll to position [935, 0]
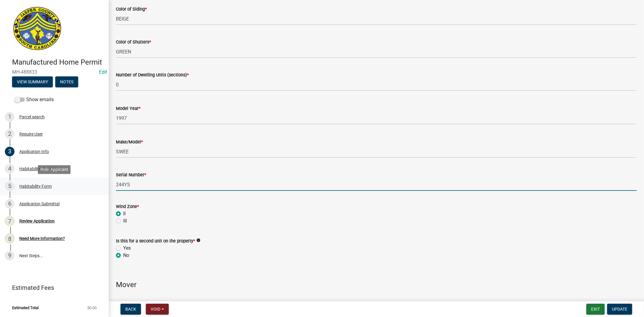
drag, startPoint x: 135, startPoint y: 186, endPoint x: 80, endPoint y: 180, distance: 54.6
click at [80, 180] on div "Manufactured Home Permit MH-488833 Edit View Summary Notes Show emails 1 Parcel…" at bounding box center [322, 158] width 644 height 317
type input "SHGA2143A&B"
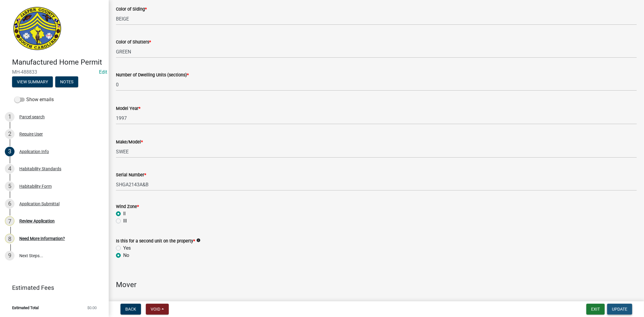
click at [615, 308] on span "Update" at bounding box center [619, 309] width 15 height 5
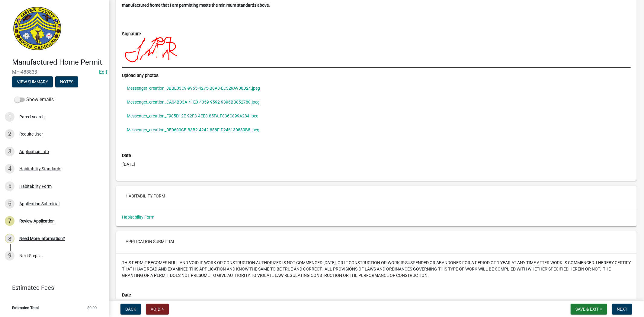
scroll to position [1475, 0]
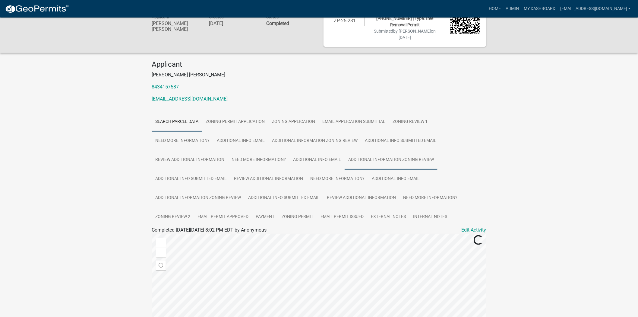
scroll to position [33, 0]
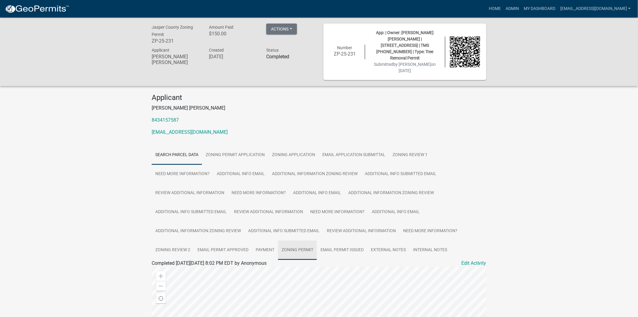
click at [301, 240] on link "Zoning Permit" at bounding box center [297, 249] width 39 height 19
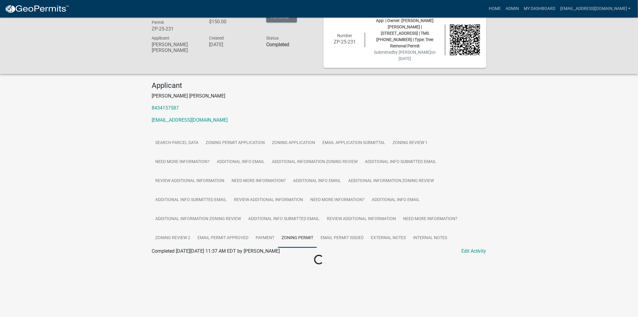
scroll to position [18, 0]
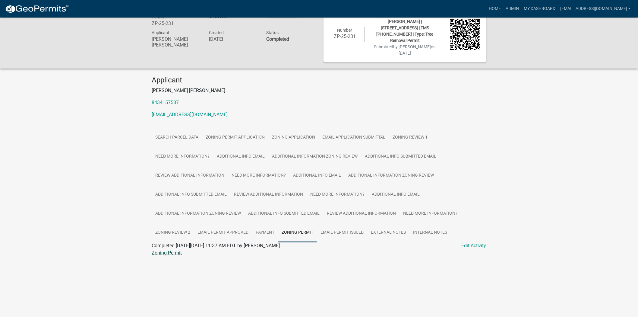
click at [167, 250] on link "Zoning Permit" at bounding box center [167, 253] width 30 height 6
click at [234, 128] on link "Zoning Permit Application" at bounding box center [235, 137] width 66 height 19
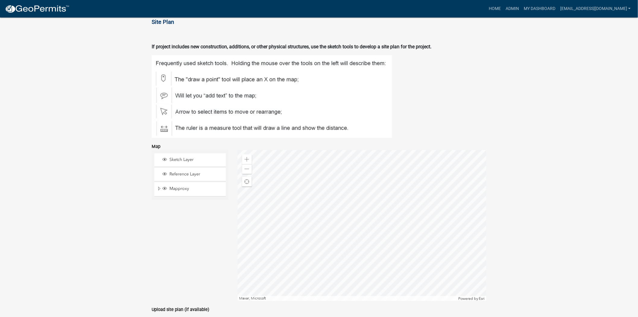
scroll to position [990, 0]
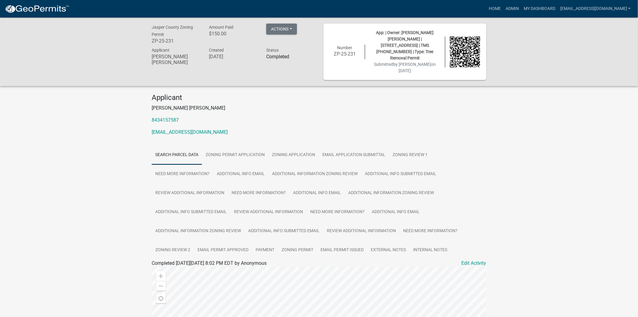
click at [177, 43] on h6 "ZP-25-231" at bounding box center [176, 41] width 48 height 6
click at [244, 147] on link "Zoning Permit Application" at bounding box center [235, 154] width 66 height 19
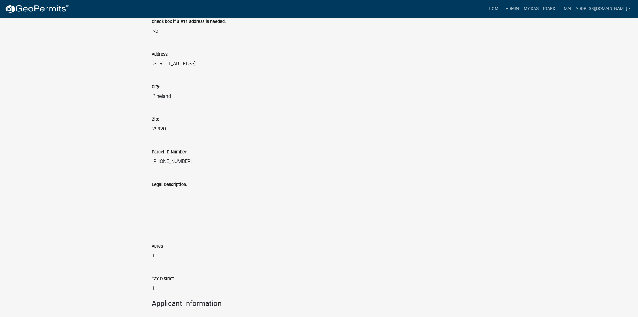
scroll to position [487, 0]
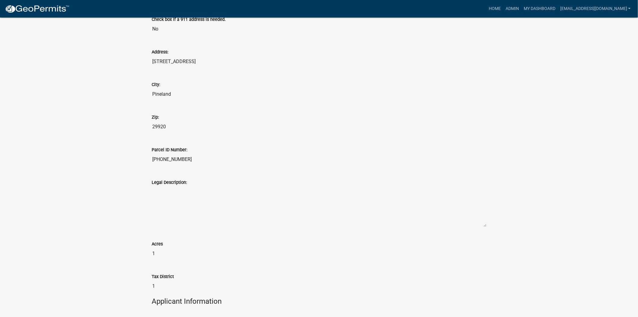
drag, startPoint x: 197, startPoint y: 150, endPoint x: 125, endPoint y: 150, distance: 71.5
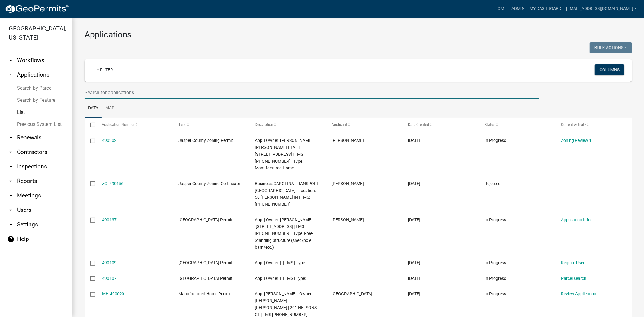
click at [164, 94] on input "text" at bounding box center [311, 92] width 454 height 12
paste input "020-00-03-086"
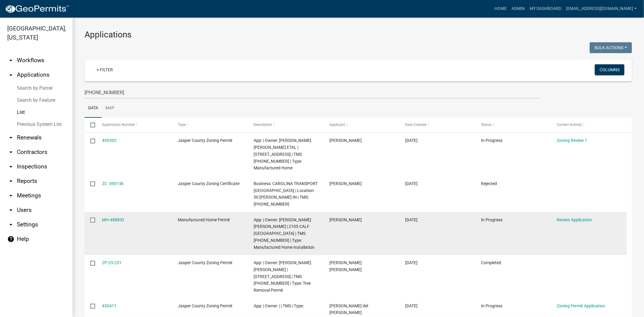
drag, startPoint x: 110, startPoint y: 221, endPoint x: 107, endPoint y: 215, distance: 6.3
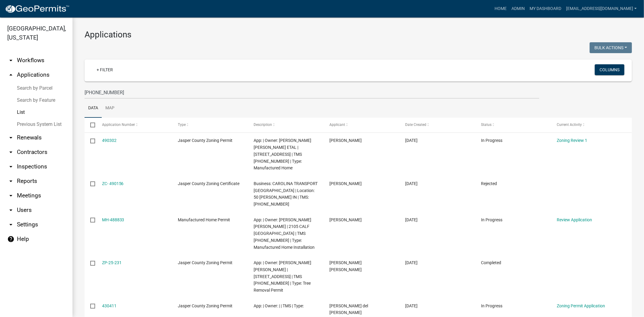
drag, startPoint x: 107, startPoint y: 215, endPoint x: 80, endPoint y: 209, distance: 27.8
click at [80, 209] on div "Applications Bulk Actions Void Expire Lock Withdraw + Filter Columns 020-00-03-…" at bounding box center [357, 284] width 571 height 532
drag, startPoint x: 127, startPoint y: 93, endPoint x: 71, endPoint y: 93, distance: 56.1
click at [71, 93] on div "Jasper County, South Carolina arrow_drop_down Workflows List arrow_drop_up Appl…" at bounding box center [322, 167] width 644 height 299
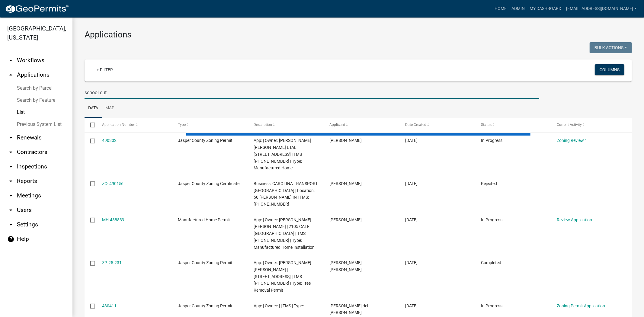
type input "school cut"
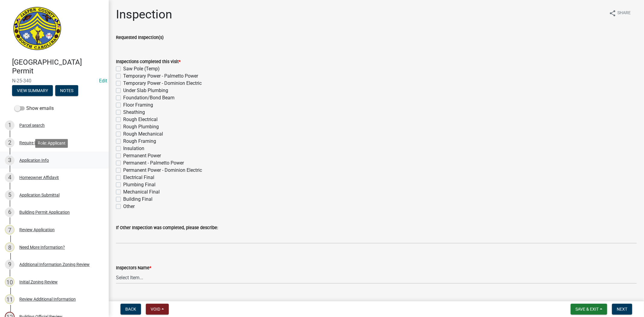
click at [40, 160] on div "Application Info" at bounding box center [34, 160] width 30 height 4
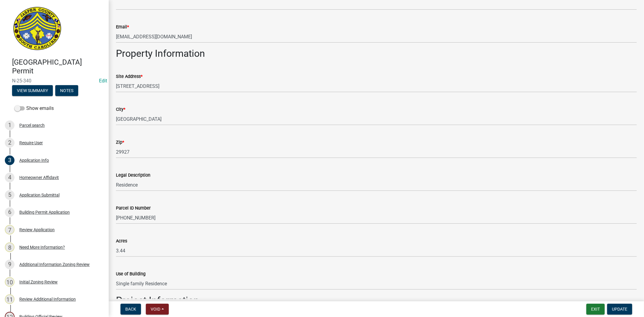
scroll to position [369, 0]
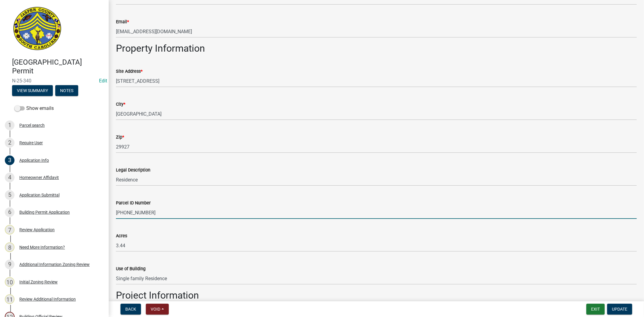
drag, startPoint x: 157, startPoint y: 215, endPoint x: 114, endPoint y: 218, distance: 43.2
click at [114, 218] on div "Parcel ID Number 029-40-03-018" at bounding box center [376, 205] width 530 height 28
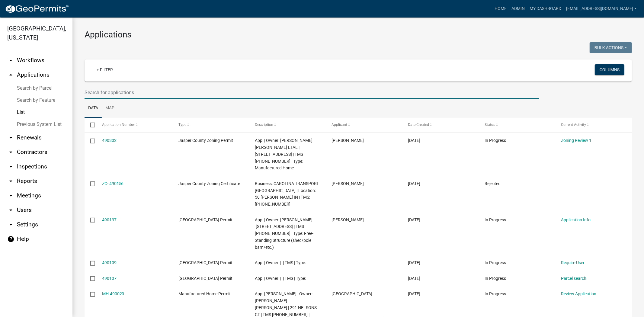
click at [175, 93] on input "text" at bounding box center [311, 92] width 454 height 12
paste input "[PHONE_NUMBER]"
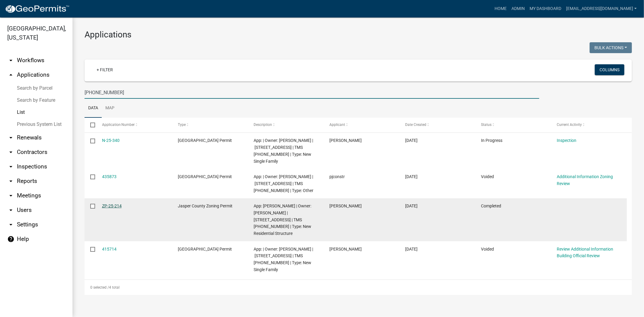
type input "[PHONE_NUMBER]"
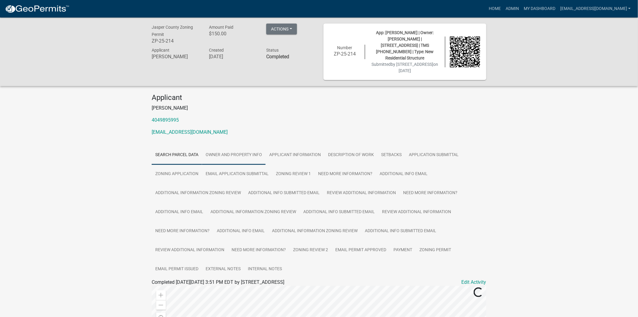
click at [239, 151] on link "Owner and Property Info" at bounding box center [234, 154] width 64 height 19
click at [305, 147] on link "Applicant Information" at bounding box center [295, 154] width 59 height 19
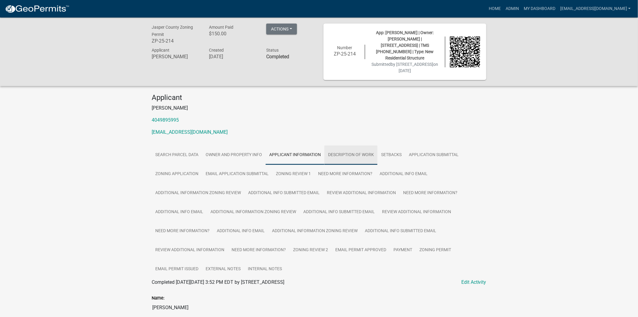
click at [348, 150] on link "Description of Work" at bounding box center [351, 154] width 53 height 19
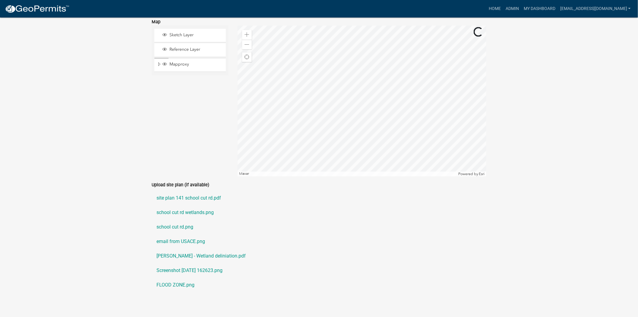
scroll to position [553, 0]
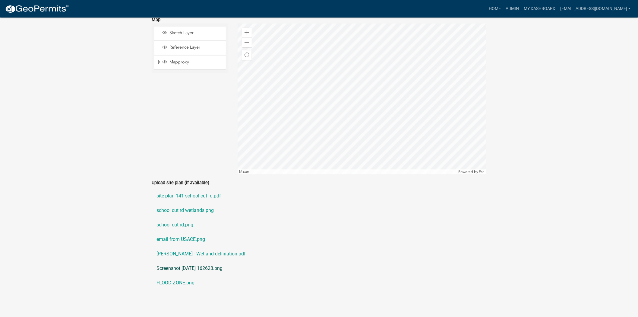
click at [185, 261] on link "Screenshot 2025-07-29 162623.png" at bounding box center [319, 268] width 335 height 14
click at [198, 189] on link "site plan 141 school cut rd.pdf" at bounding box center [319, 196] width 335 height 14
click at [177, 206] on link "school cut rd wetlands.png" at bounding box center [319, 210] width 335 height 14
click at [188, 236] on link "email from USACE.png" at bounding box center [319, 239] width 335 height 14
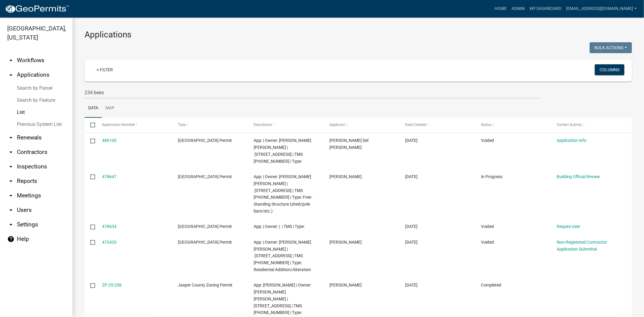
scroll to position [100, 0]
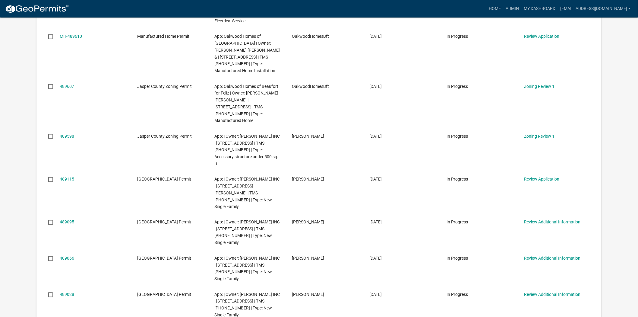
scroll to position [268, 0]
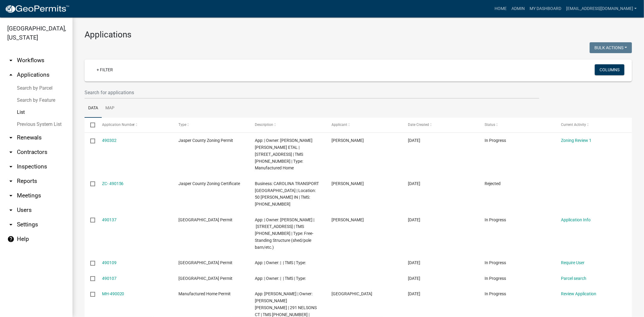
click at [211, 82] on wm-filter-builder "+ Filter Columns" at bounding box center [357, 78] width 547 height 39
click at [212, 98] on input "text" at bounding box center [311, 92] width 454 height 12
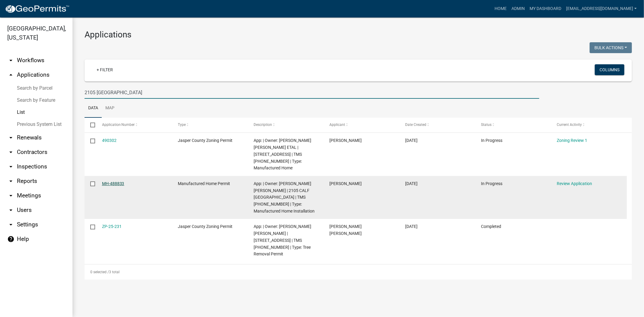
type input "2105 calf pen bay"
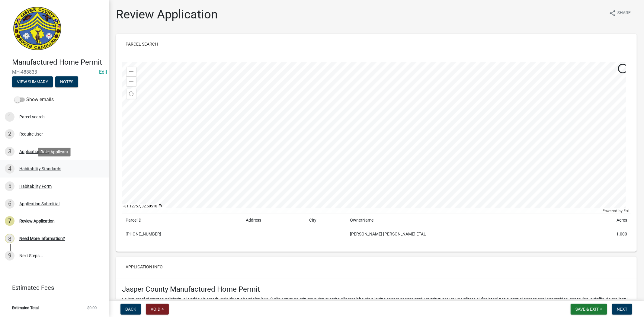
click at [49, 167] on div "Habitability Standards" at bounding box center [40, 169] width 42 height 4
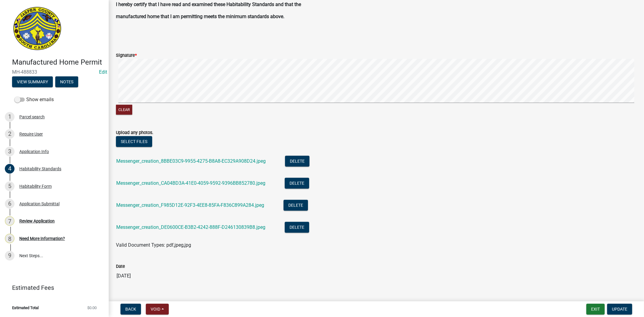
scroll to position [414, 0]
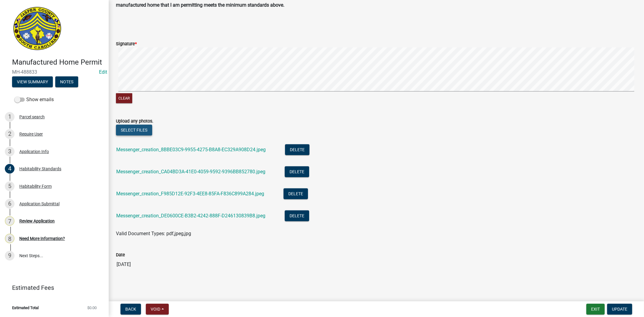
click at [142, 130] on button "Select files" at bounding box center [134, 130] width 36 height 11
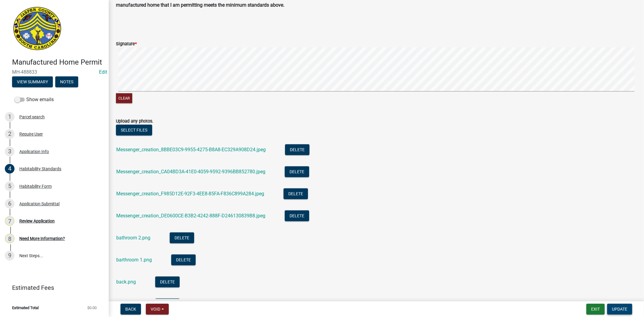
click at [623, 309] on span "Update" at bounding box center [619, 309] width 15 height 5
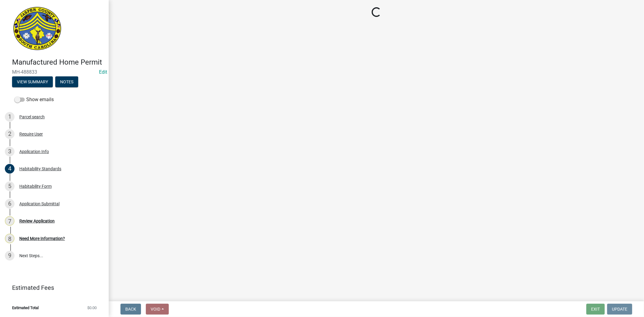
scroll to position [0, 0]
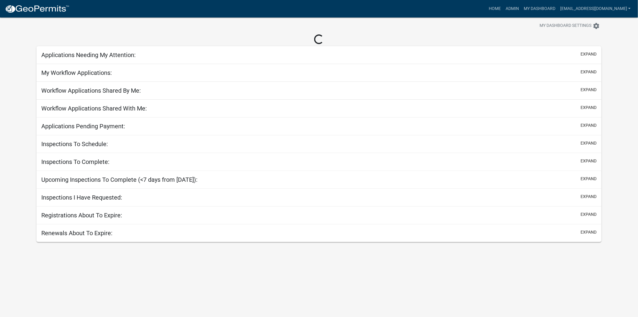
scroll to position [18, 0]
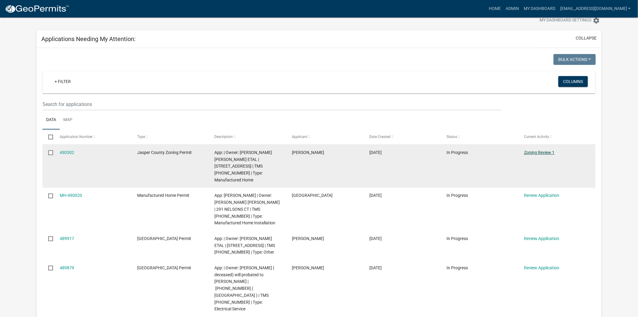
click at [544, 152] on link "Zoning Review 1" at bounding box center [539, 152] width 30 height 5
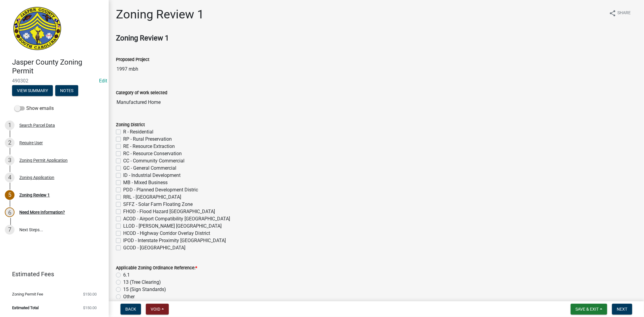
click at [123, 132] on label "R - Residential" at bounding box center [138, 131] width 30 height 7
click at [123, 132] on input "R - Residential" at bounding box center [125, 130] width 4 height 4
checkbox input "true"
checkbox input "false"
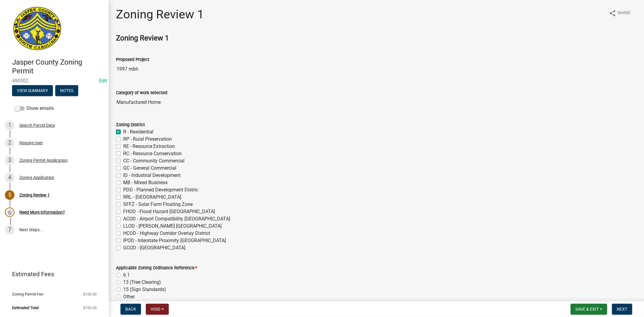
checkbox input "false"
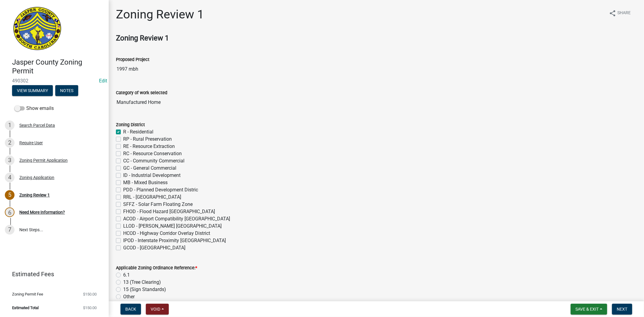
checkbox input "false"
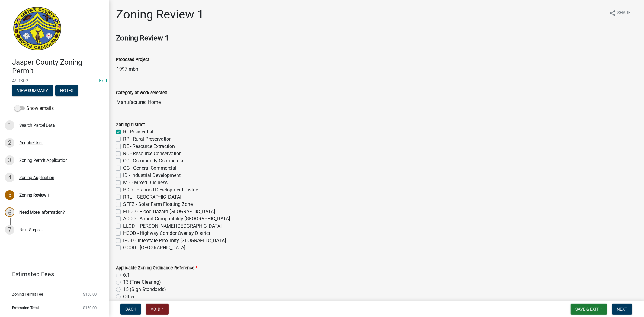
checkbox input "false"
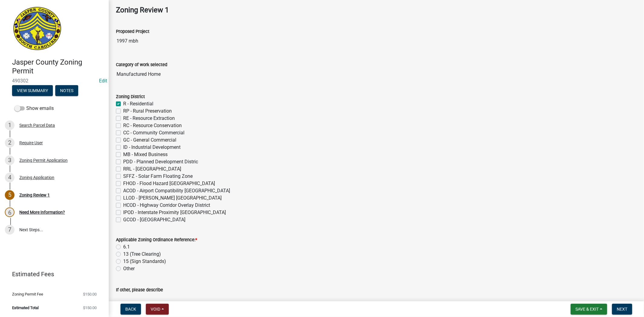
scroll to position [100, 0]
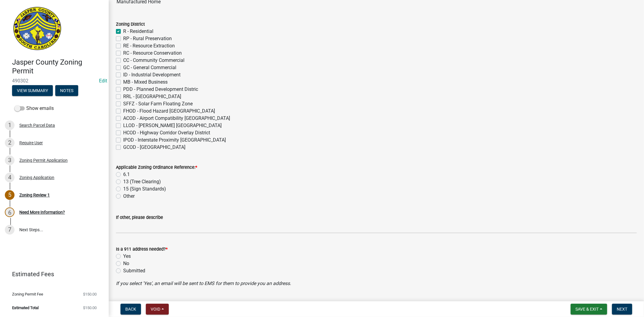
click at [123, 174] on label "6.1" at bounding box center [126, 174] width 7 height 7
click at [123, 174] on input "6.1" at bounding box center [125, 173] width 4 height 4
radio input "true"
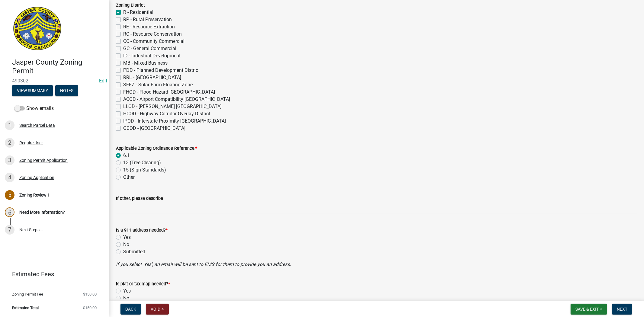
scroll to position [134, 0]
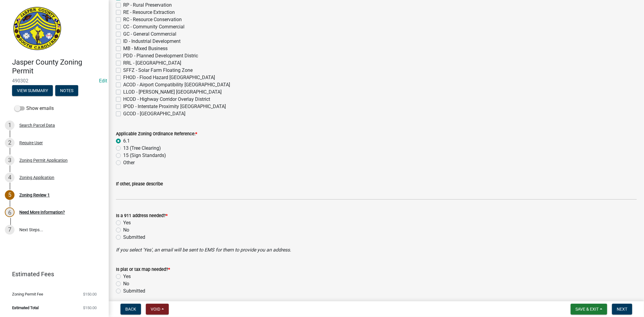
click at [123, 231] on label "No" at bounding box center [126, 229] width 6 height 7
click at [123, 230] on input "No" at bounding box center [125, 228] width 4 height 4
radio input "true"
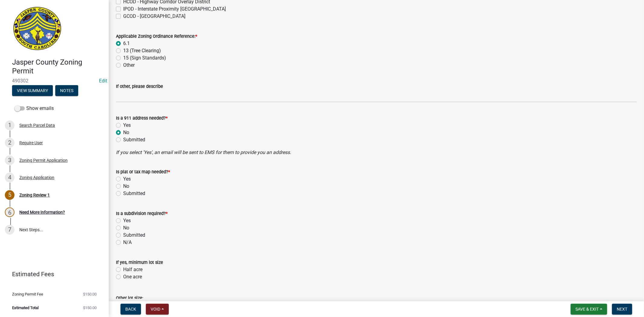
scroll to position [234, 0]
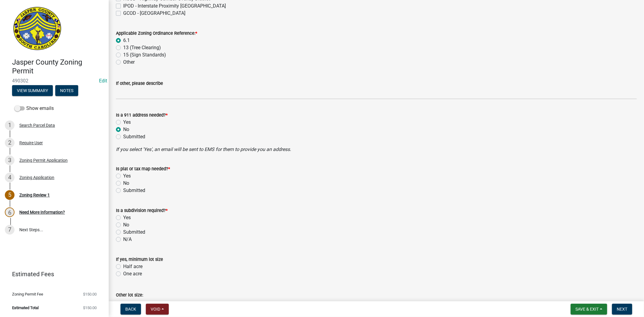
click at [123, 183] on label "No" at bounding box center [126, 183] width 6 height 7
click at [123, 183] on input "No" at bounding box center [125, 182] width 4 height 4
radio input "true"
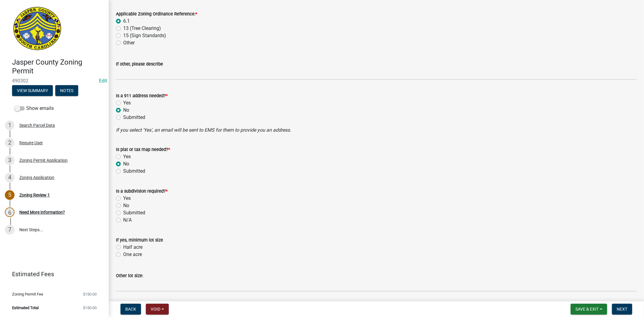
scroll to position [268, 0]
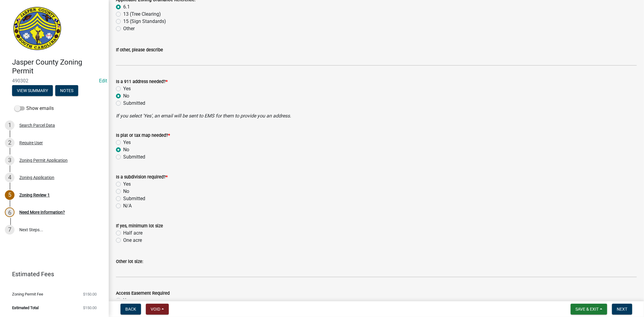
click at [123, 190] on label "No" at bounding box center [126, 191] width 6 height 7
click at [123, 190] on input "No" at bounding box center [125, 190] width 4 height 4
radio input "true"
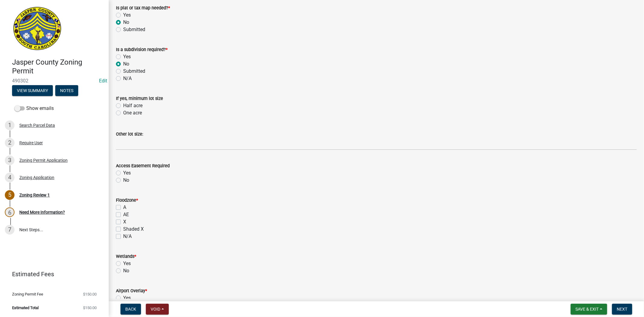
scroll to position [436, 0]
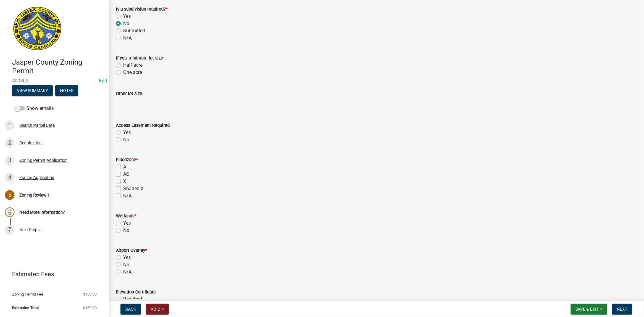
click at [123, 182] on label "X" at bounding box center [124, 181] width 3 height 7
click at [123, 182] on input "X" at bounding box center [125, 180] width 4 height 4
checkbox input "true"
checkbox input "false"
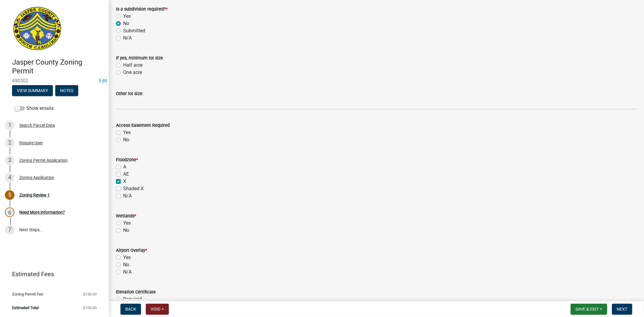
checkbox input "true"
checkbox input "false"
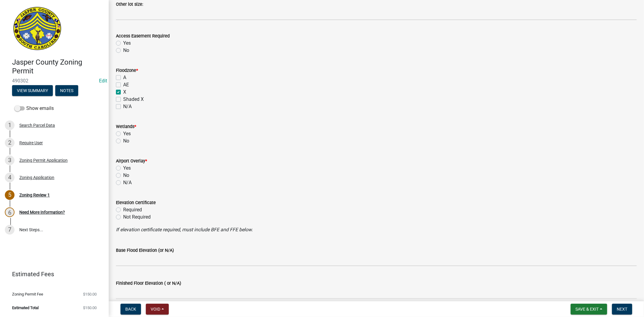
scroll to position [536, 0]
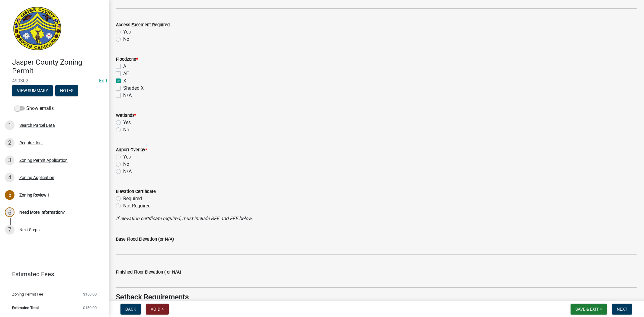
click at [123, 124] on label "Yes" at bounding box center [127, 122] width 8 height 7
click at [123, 123] on input "Yes" at bounding box center [125, 121] width 4 height 4
radio input "true"
click at [123, 164] on label "No" at bounding box center [126, 164] width 6 height 7
click at [123, 164] on input "No" at bounding box center [125, 163] width 4 height 4
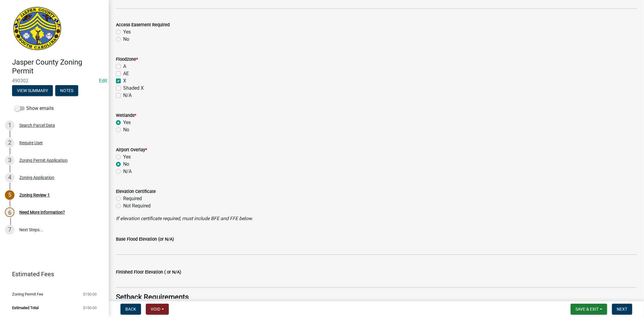
radio input "true"
click at [118, 209] on div "Not Required" at bounding box center [376, 205] width 520 height 7
click at [123, 205] on label "Not Required" at bounding box center [136, 205] width 27 height 7
click at [123, 205] on input "Not Required" at bounding box center [125, 204] width 4 height 4
radio input "true"
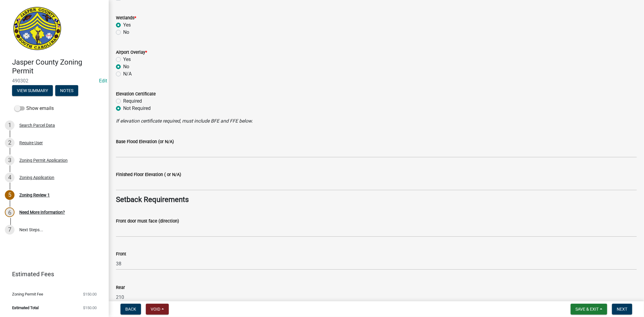
scroll to position [637, 0]
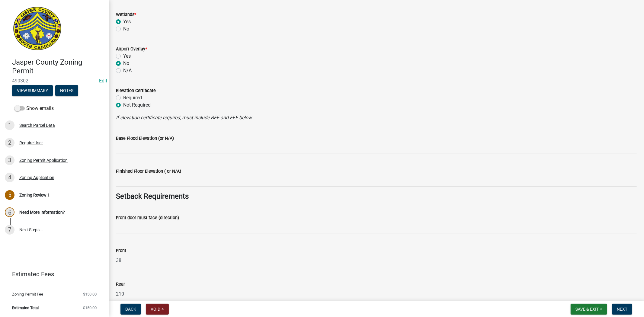
click at [147, 150] on input "Base Flood Elevation (or N/A)" at bounding box center [376, 148] width 520 height 12
type input "N/A"
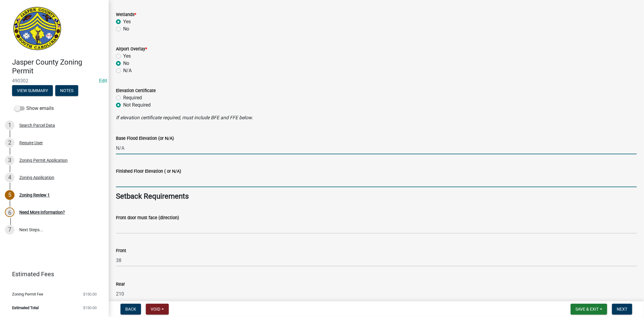
click at [148, 180] on input "Finished Floor Elevation ( or N/A)" at bounding box center [376, 181] width 520 height 12
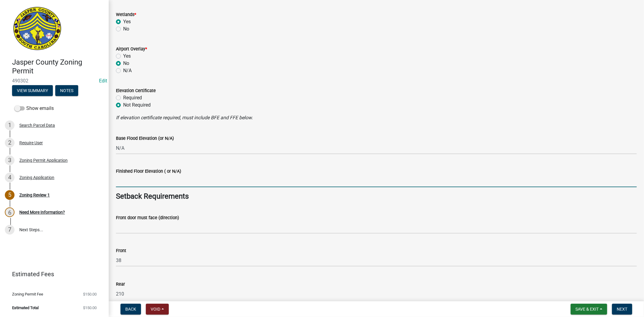
type input "N/A"
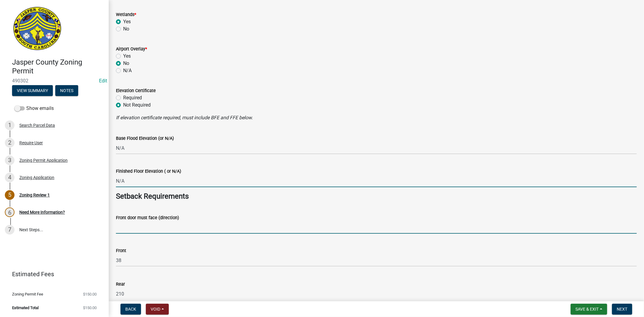
click at [147, 229] on input "Front door must face (direction)" at bounding box center [376, 227] width 520 height 12
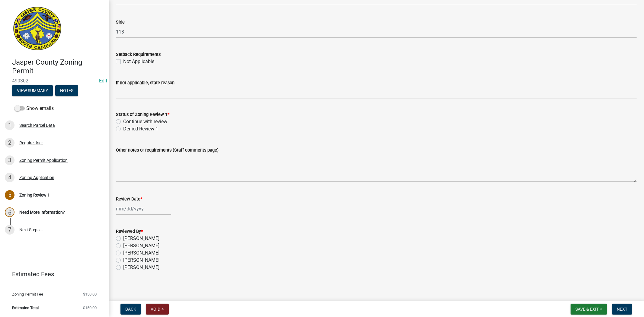
scroll to position [967, 0]
type input "CALF [GEOGRAPHIC_DATA]"
click at [123, 121] on label "Continue with review" at bounding box center [145, 120] width 44 height 7
click at [123, 121] on input "Continue with review" at bounding box center [125, 119] width 4 height 4
radio input "true"
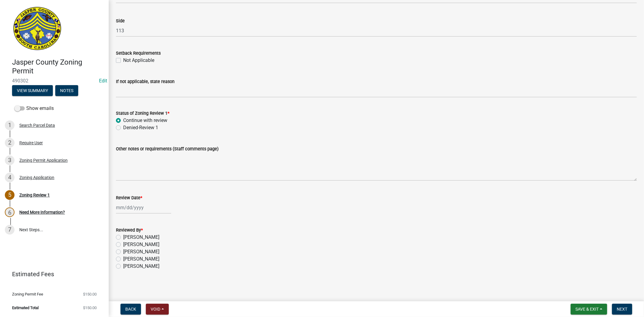
drag, startPoint x: 118, startPoint y: 258, endPoint x: 119, endPoint y: 255, distance: 3.0
click at [123, 258] on label "[PERSON_NAME]" at bounding box center [141, 258] width 36 height 7
click at [123, 258] on input "[PERSON_NAME]" at bounding box center [125, 257] width 4 height 4
radio input "true"
select select "10"
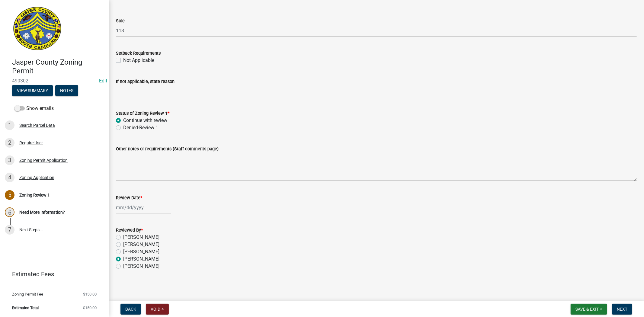
select select "2025"
click at [124, 210] on div "[PERSON_NAME] Feb Mar Apr [PERSON_NAME][DATE] Oct Nov [DATE] 1526 1527 1528 152…" at bounding box center [143, 207] width 55 height 12
click at [113, 222] on div "Reviewed By * [PERSON_NAME] [PERSON_NAME] [PERSON_NAME] [PERSON_NAME] [PERSON_N…" at bounding box center [376, 244] width 530 height 51
click at [135, 210] on div at bounding box center [143, 207] width 55 height 12
select select "10"
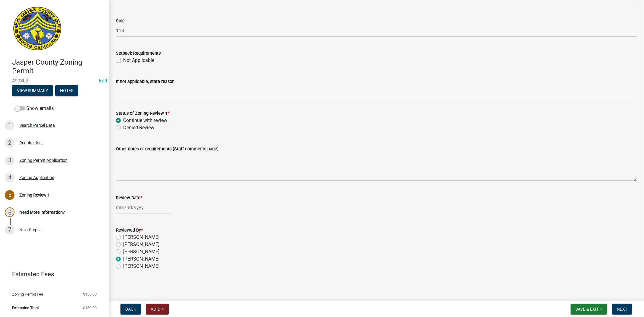
select select "2025"
click at [150, 250] on div "9" at bounding box center [151, 249] width 10 height 10
type input "[DATE]"
click at [619, 307] on span "Next" at bounding box center [621, 309] width 11 height 5
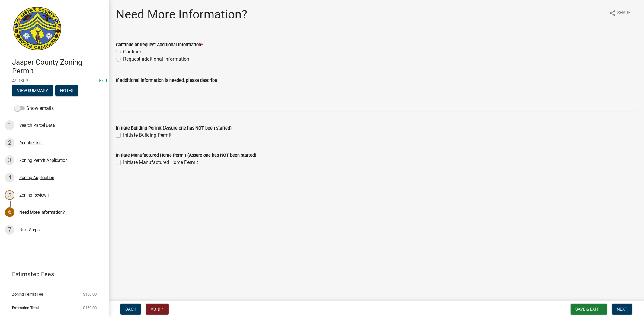
click at [123, 58] on label "Request additional information" at bounding box center [156, 59] width 66 height 7
click at [123, 58] on input "Request additional information" at bounding box center [125, 58] width 4 height 4
radio input "true"
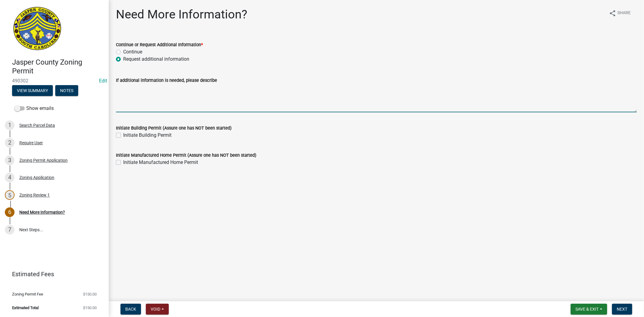
click at [153, 96] on textarea "If additional information is needed, please describe" at bounding box center [376, 98] width 520 height 28
type textarea "p"
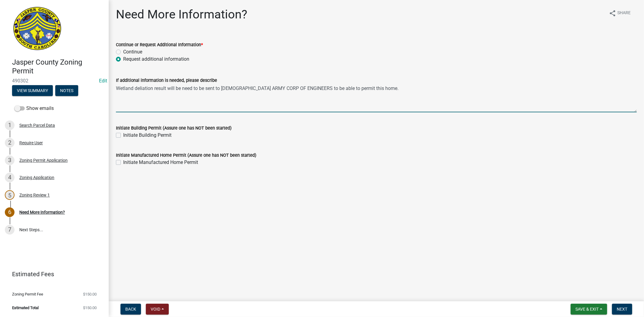
drag, startPoint x: 146, startPoint y: 86, endPoint x: 140, endPoint y: 89, distance: 6.9
click at [140, 89] on textarea "Wetland deliation result will be need to be sent to [DEMOGRAPHIC_DATA] ARMY COR…" at bounding box center [376, 98] width 520 height 28
click at [145, 88] on textarea "Wetland deliation result will be need to be sent to [DEMOGRAPHIC_DATA] ARMY COR…" at bounding box center [376, 98] width 520 height 28
click at [170, 87] on textarea "Wetland delianiation result will be need to be sent to [DEMOGRAPHIC_DATA] ARMY …" at bounding box center [376, 98] width 520 height 28
type textarea "Wetland delineation result will be need to be sent to [DEMOGRAPHIC_DATA] ARMY C…"
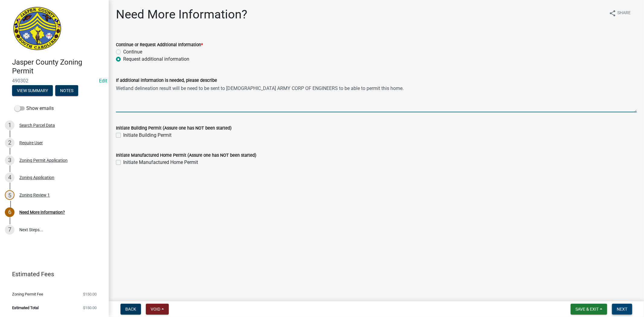
click at [627, 312] on button "Next" at bounding box center [622, 309] width 20 height 11
